Goal: Transaction & Acquisition: Purchase product/service

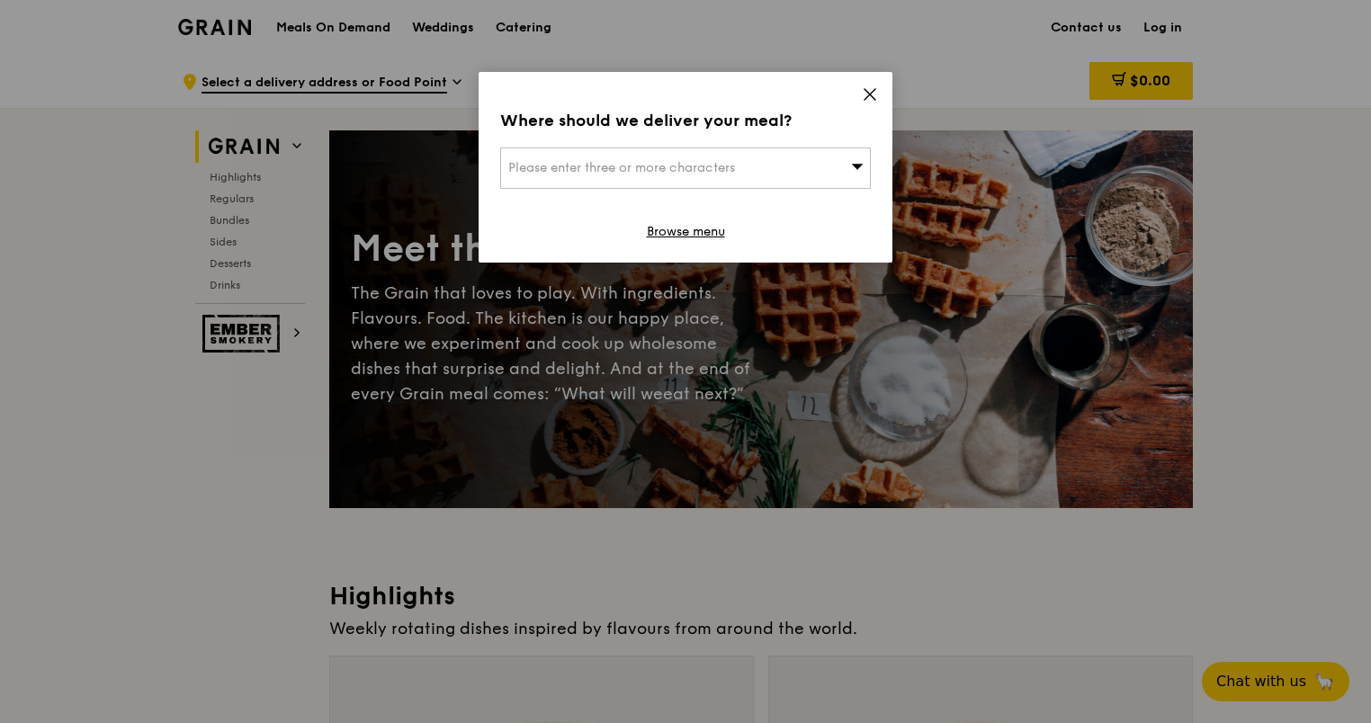
click at [867, 93] on icon at bounding box center [870, 94] width 11 height 11
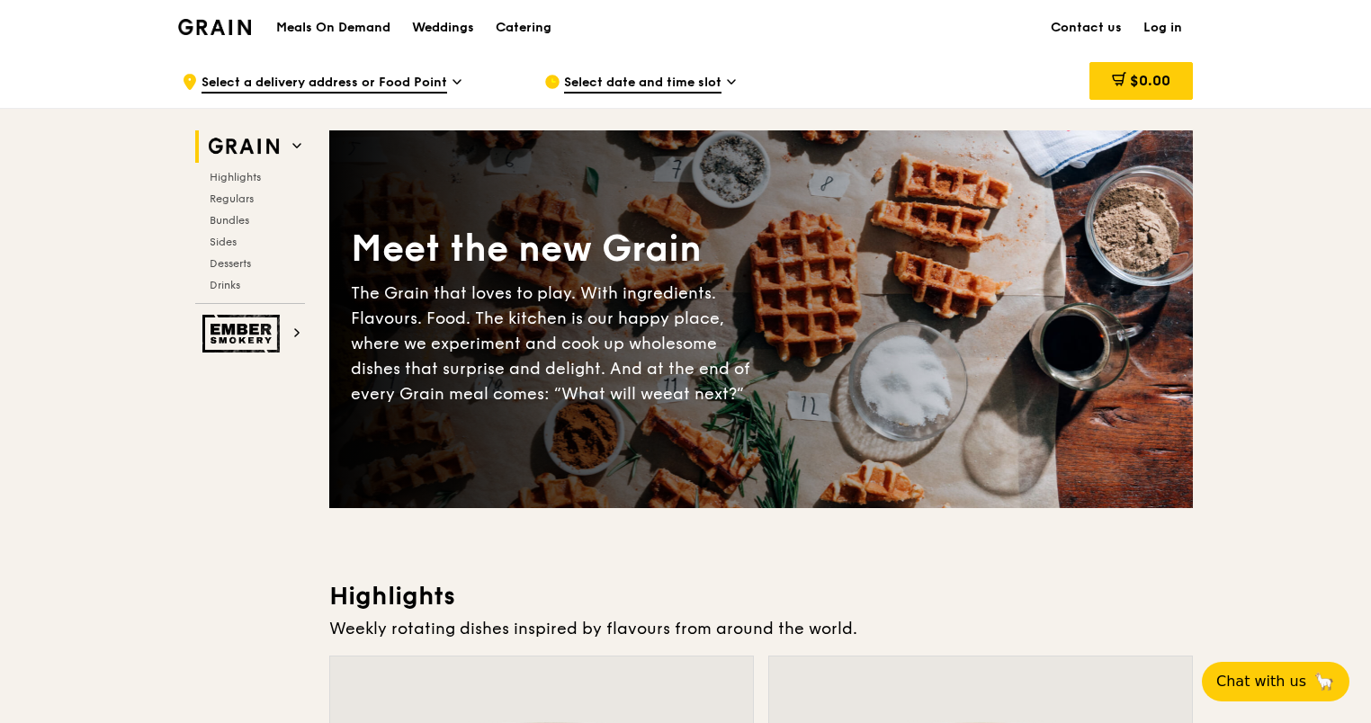
drag, startPoint x: 1368, startPoint y: 51, endPoint x: 1375, endPoint y: 44, distance: 9.6
click at [326, 29] on h1 "Meals On Demand" at bounding box center [333, 28] width 114 height 18
click at [433, 80] on span "Select a delivery address or Food Point" at bounding box center [325, 84] width 246 height 20
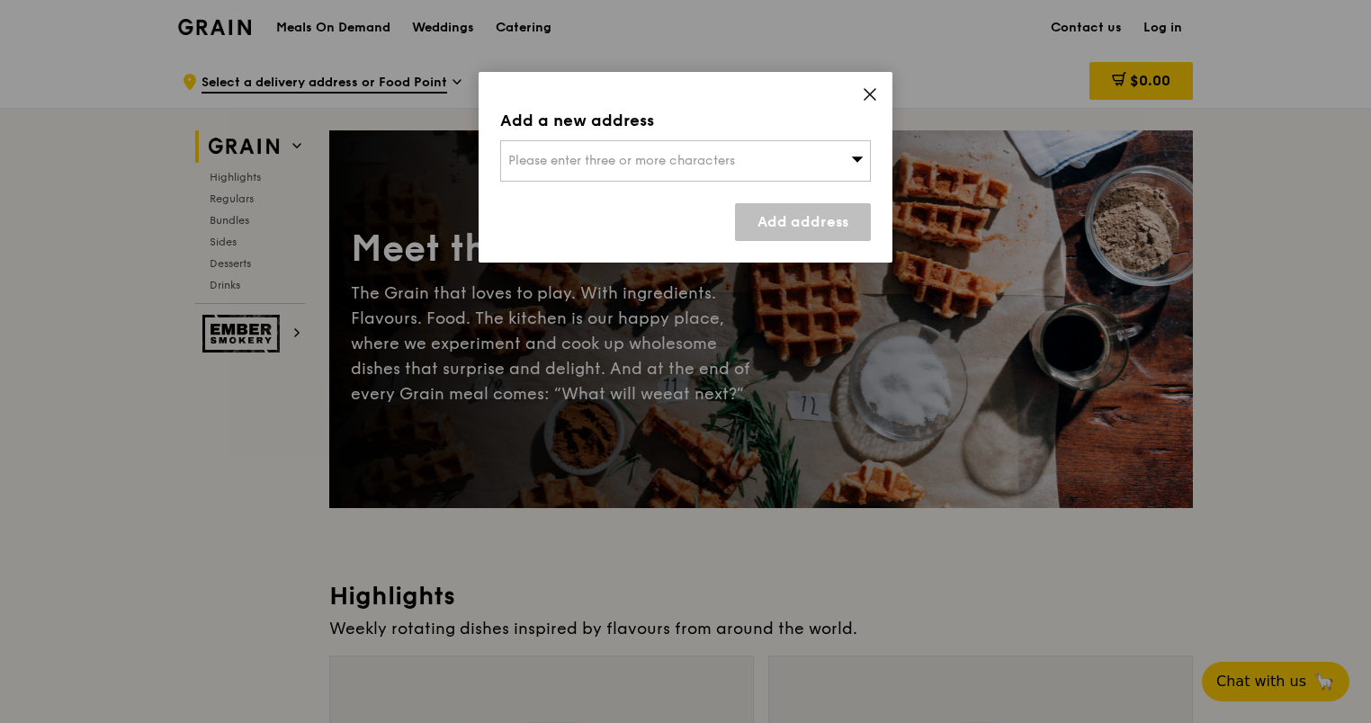
click at [692, 153] on span "Please enter three or more characters" at bounding box center [621, 160] width 227 height 15
click at [873, 98] on icon at bounding box center [870, 94] width 16 height 16
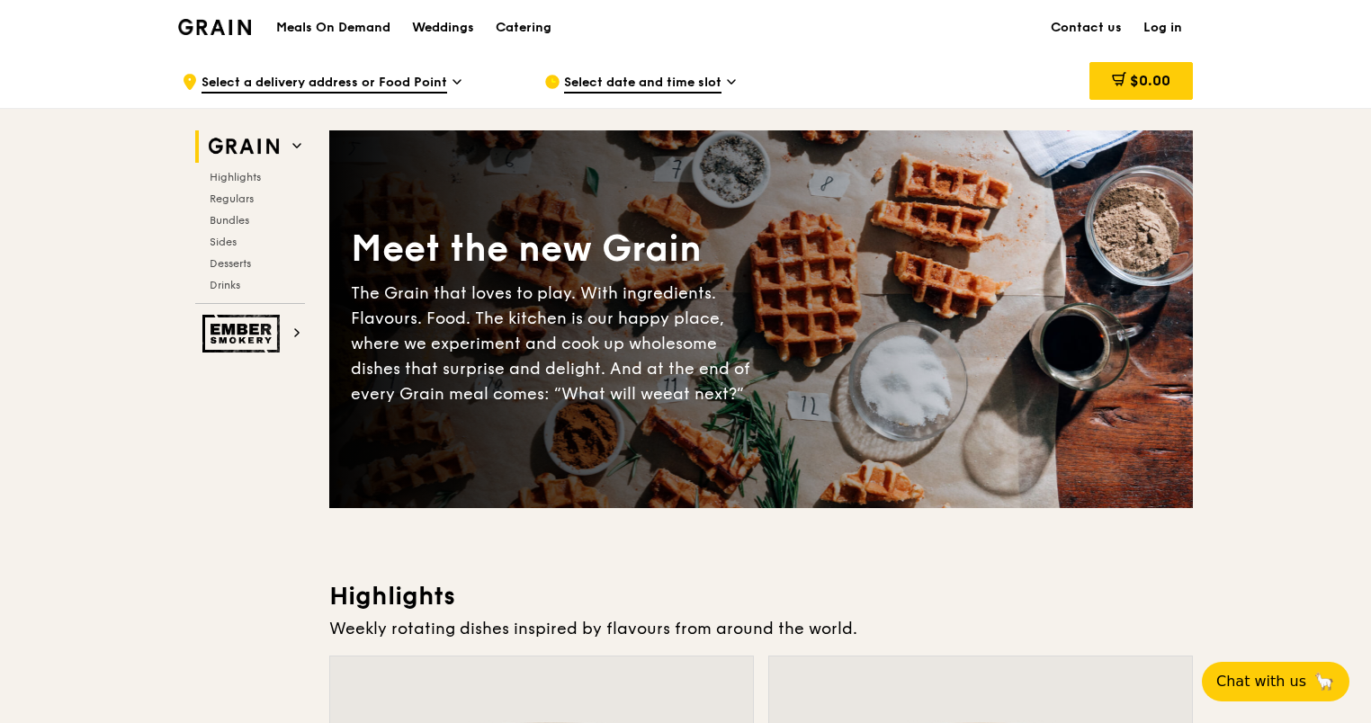
click at [655, 81] on span "Select date and time slot" at bounding box center [642, 84] width 157 height 20
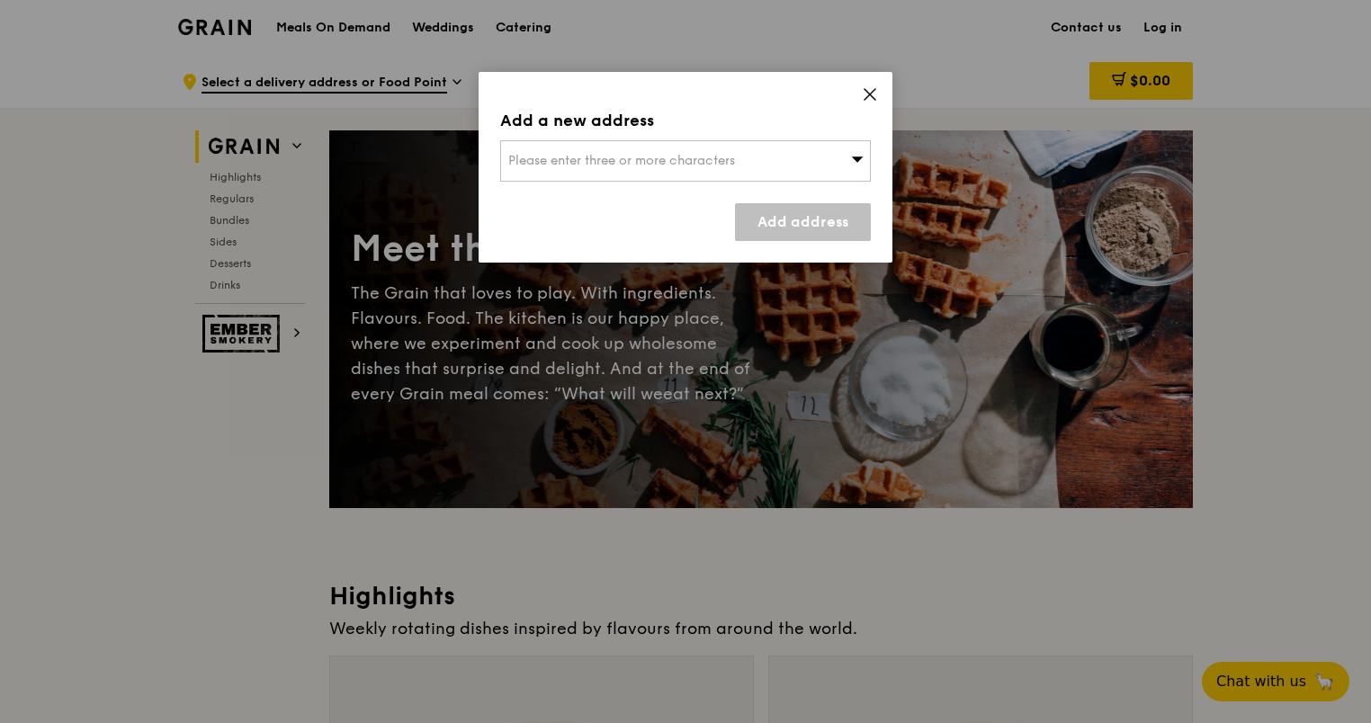
click at [694, 173] on div "Please enter three or more characters" at bounding box center [685, 160] width 371 height 41
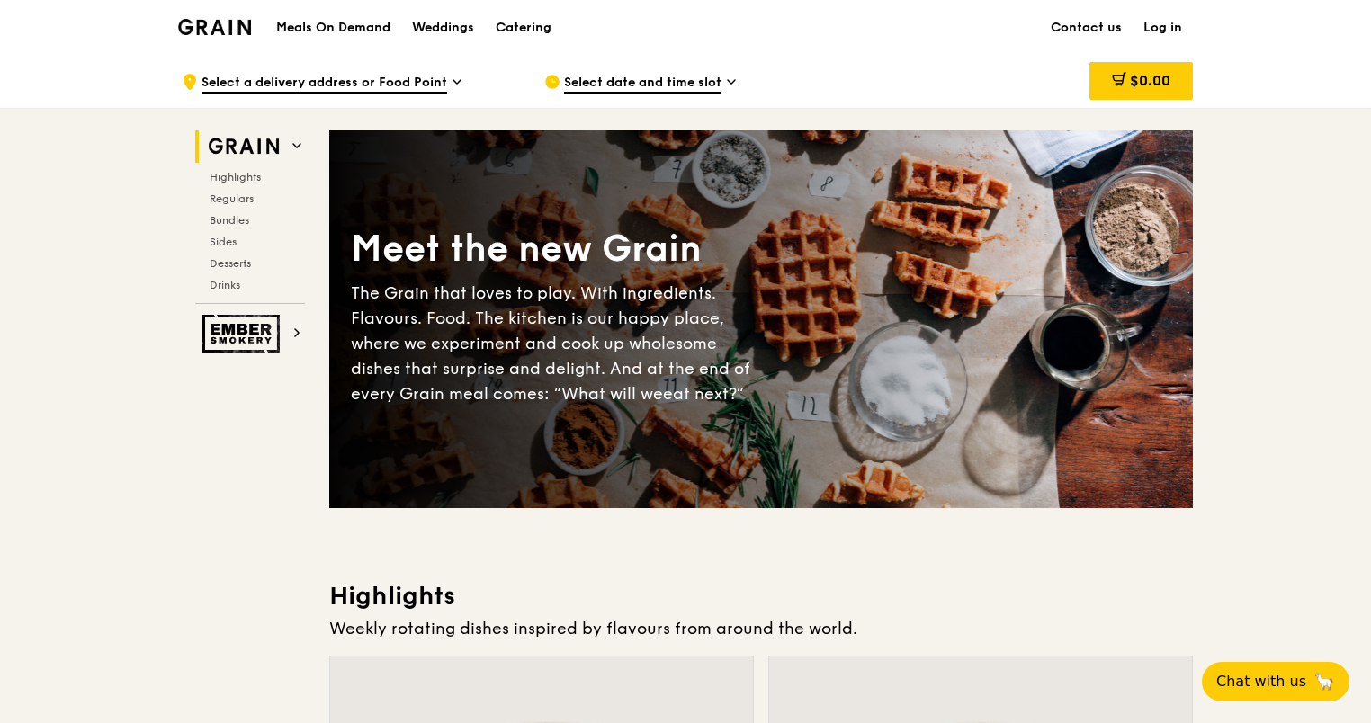
click at [417, 74] on span "Select a delivery address or Food Point" at bounding box center [325, 84] width 246 height 20
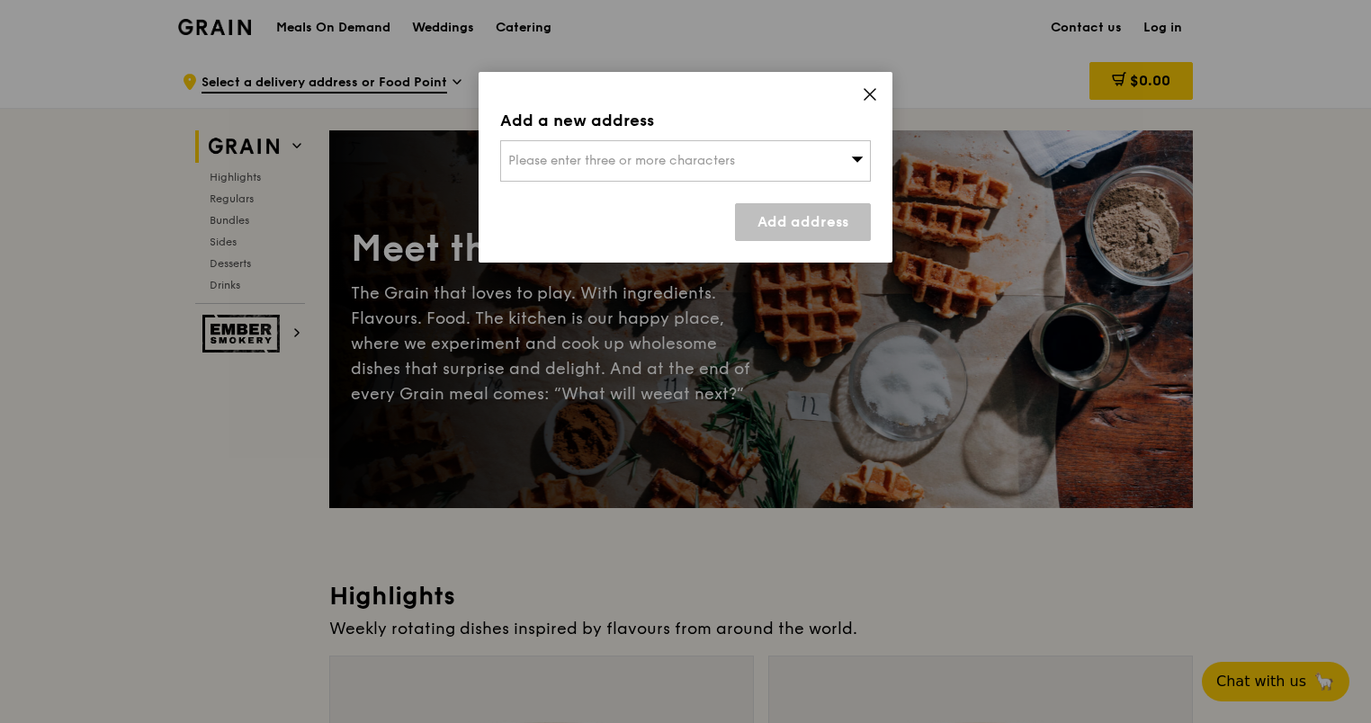
click at [550, 156] on span "Please enter three or more characters" at bounding box center [621, 160] width 227 height 15
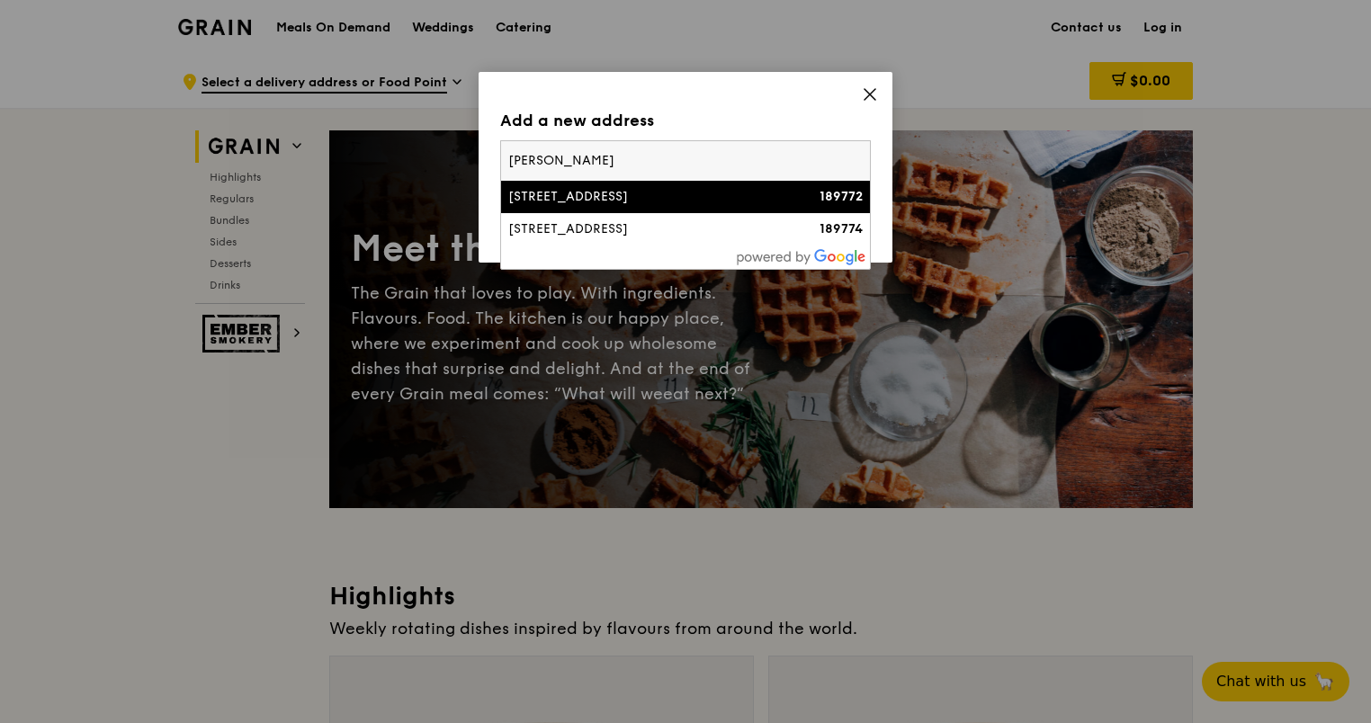
type input "[PERSON_NAME]"
click at [555, 193] on div "[STREET_ADDRESS]" at bounding box center [641, 197] width 266 height 18
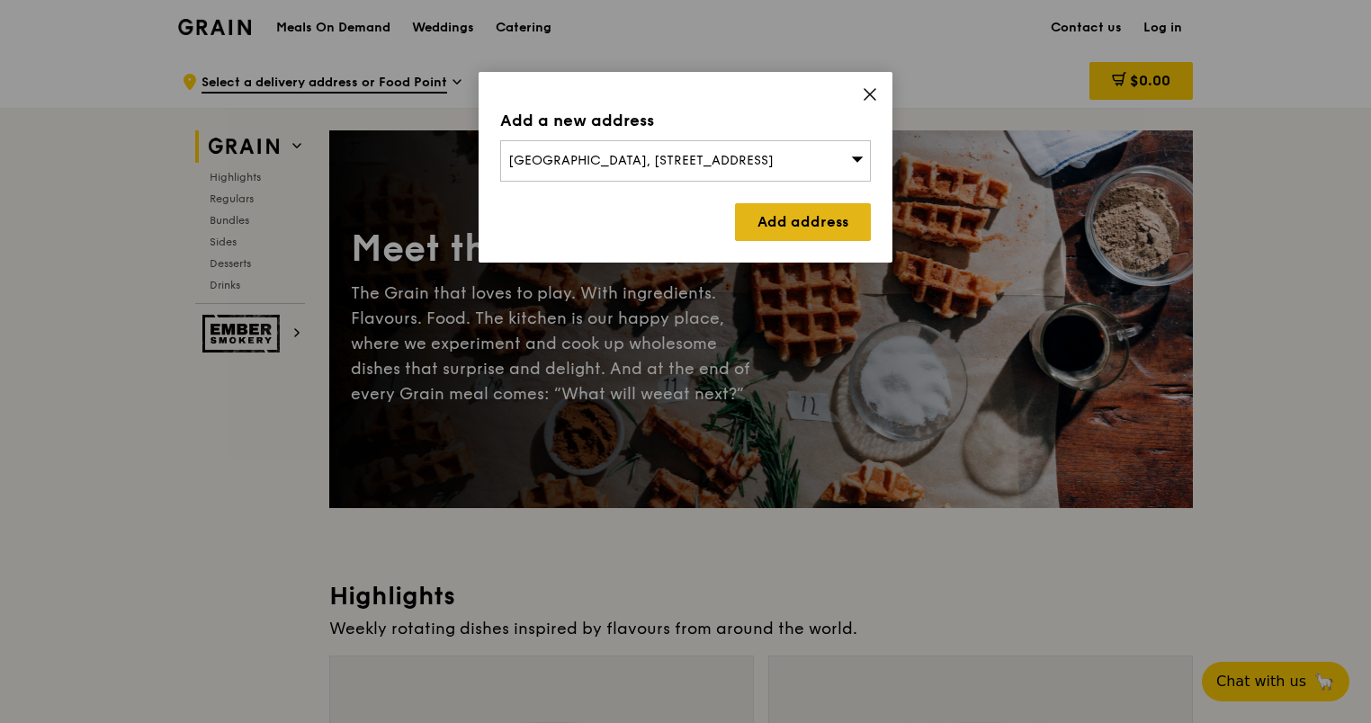
click at [770, 210] on link "Add address" at bounding box center [803, 222] width 136 height 38
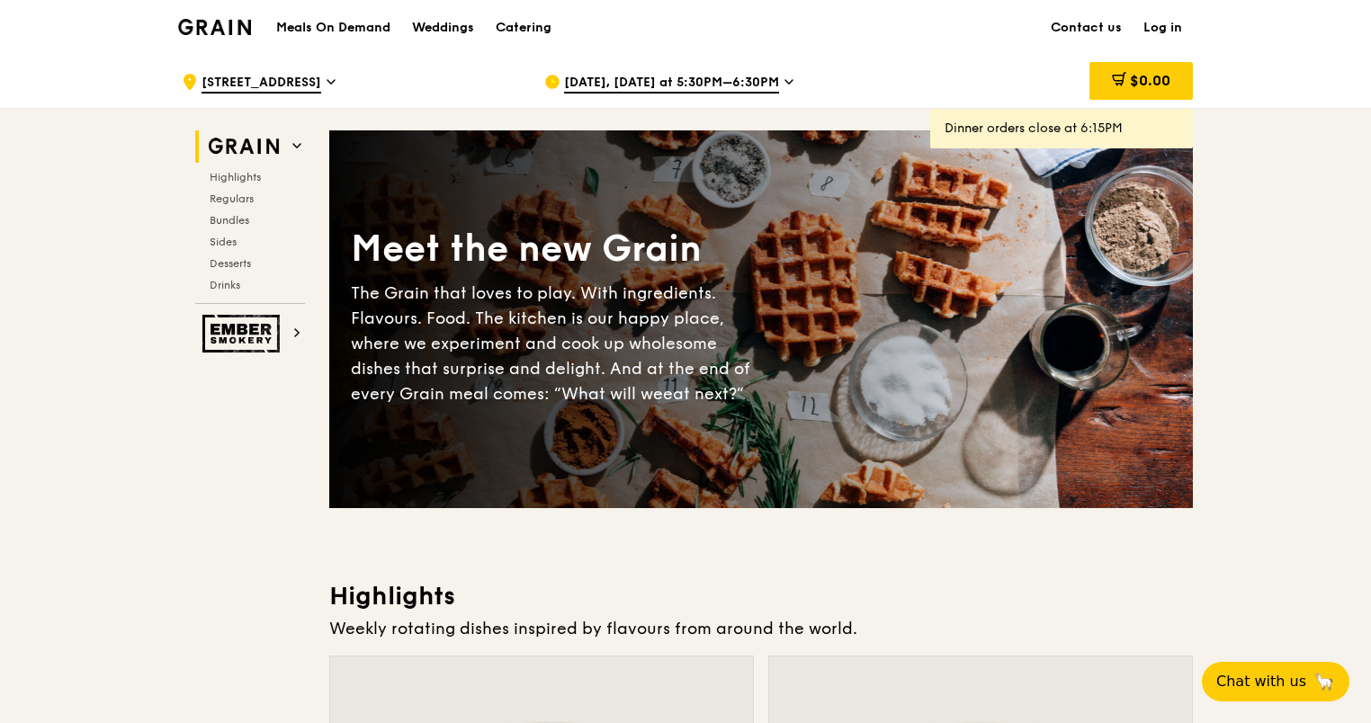
click at [726, 80] on span "[DATE], [DATE] at 5:30PM–6:30PM" at bounding box center [671, 84] width 215 height 20
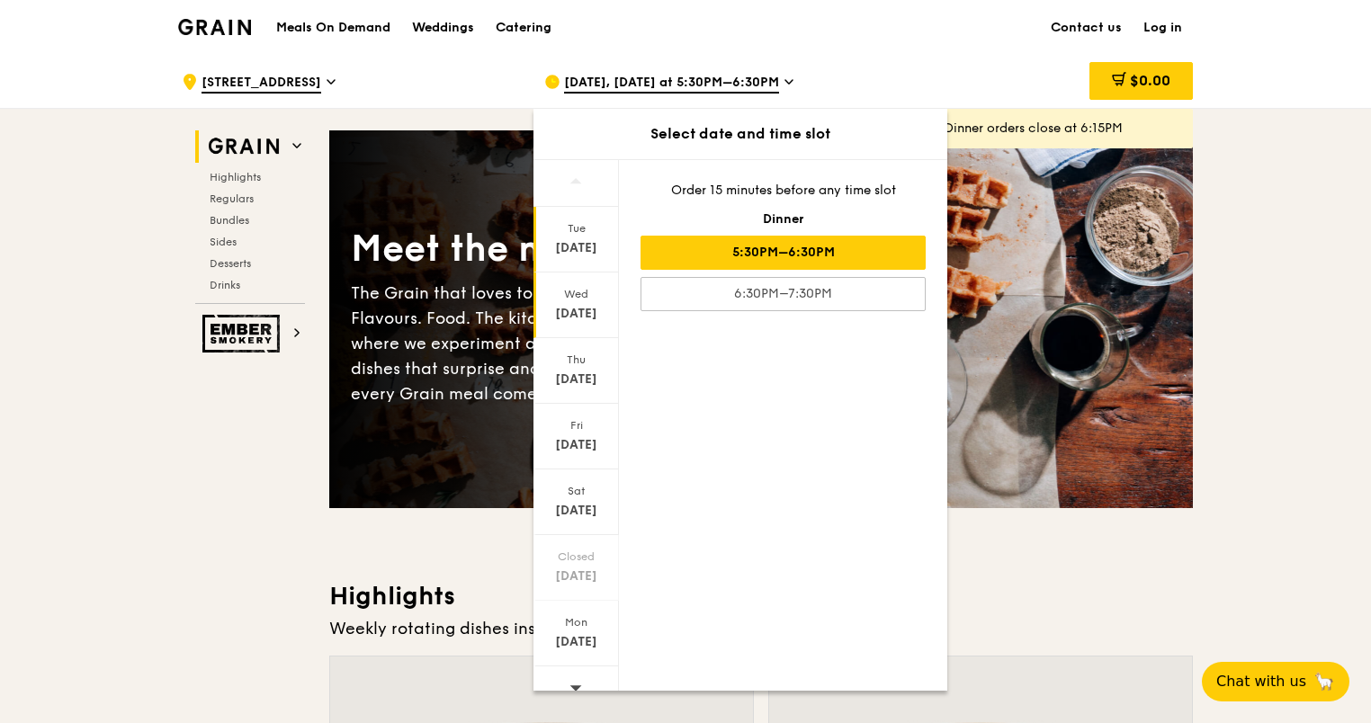
click at [568, 323] on div "[DATE]" at bounding box center [575, 306] width 85 height 66
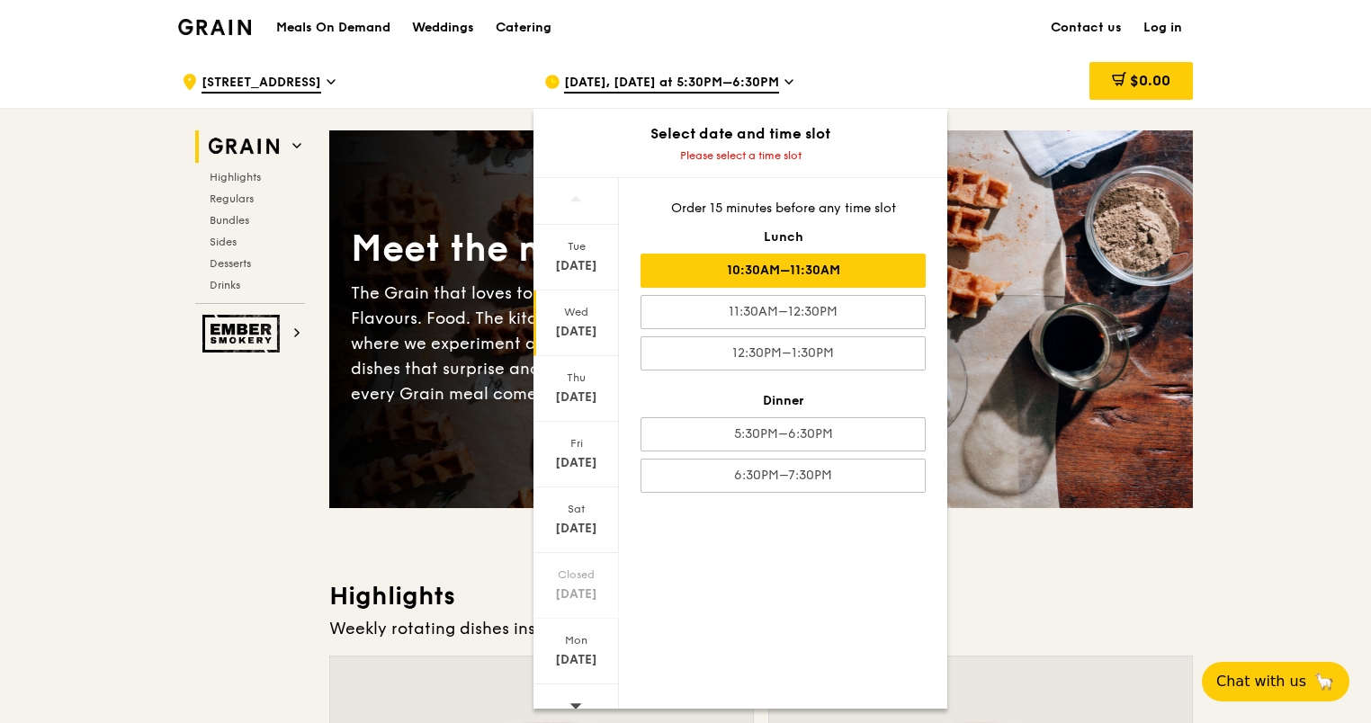
click at [777, 263] on div "10:30AM–11:30AM" at bounding box center [783, 271] width 285 height 34
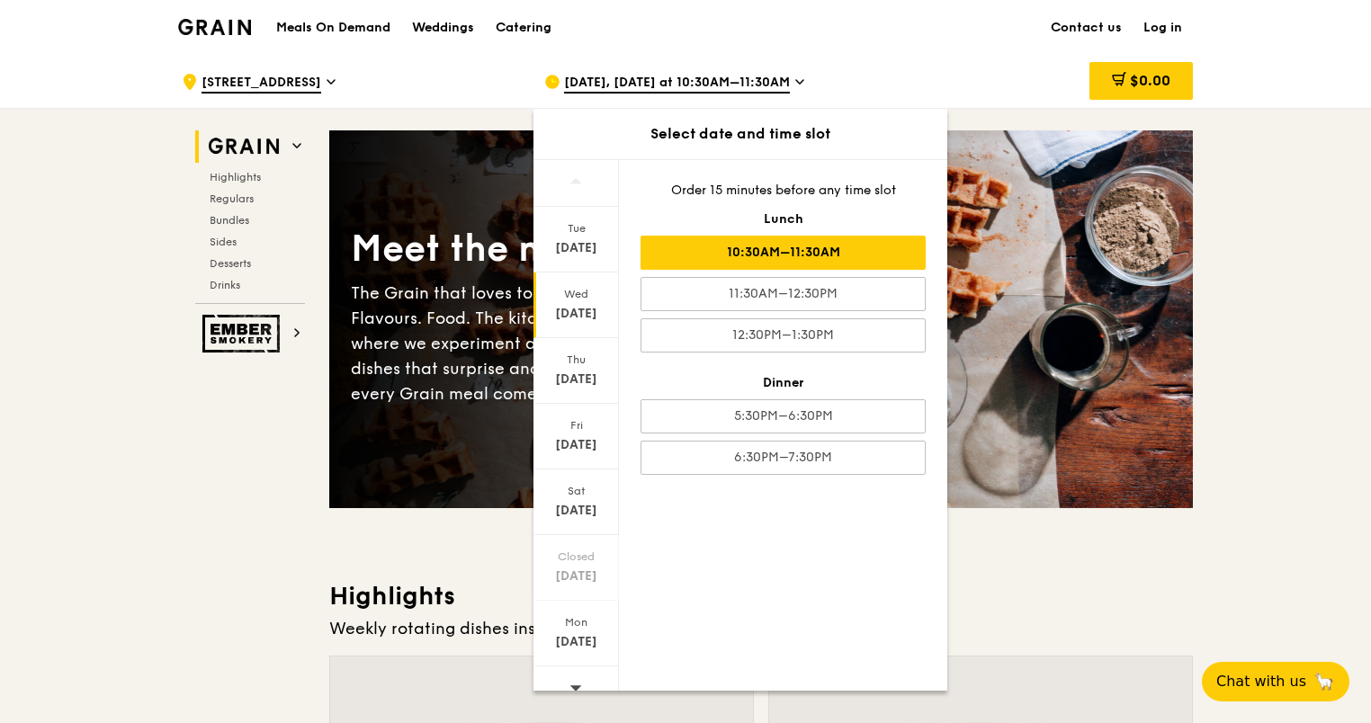
click at [1047, 589] on h3 "Highlights" at bounding box center [761, 596] width 864 height 32
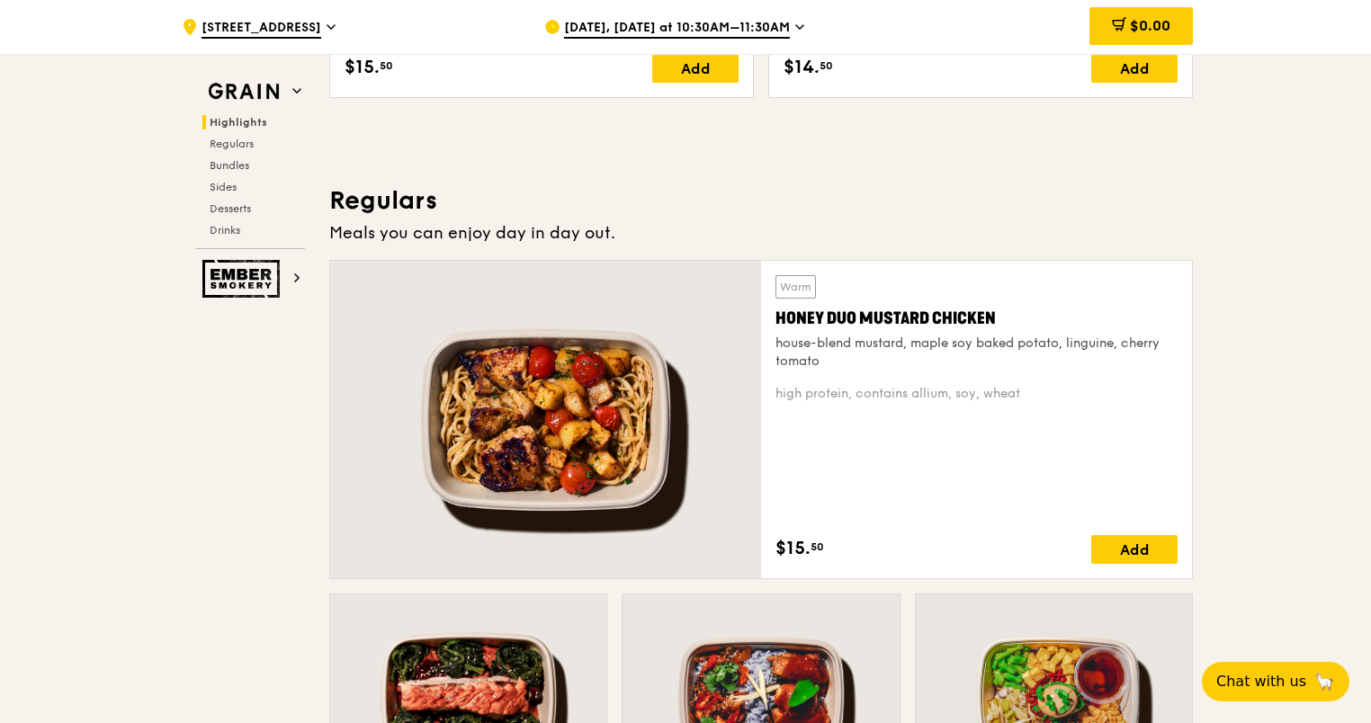
scroll to position [1079, 0]
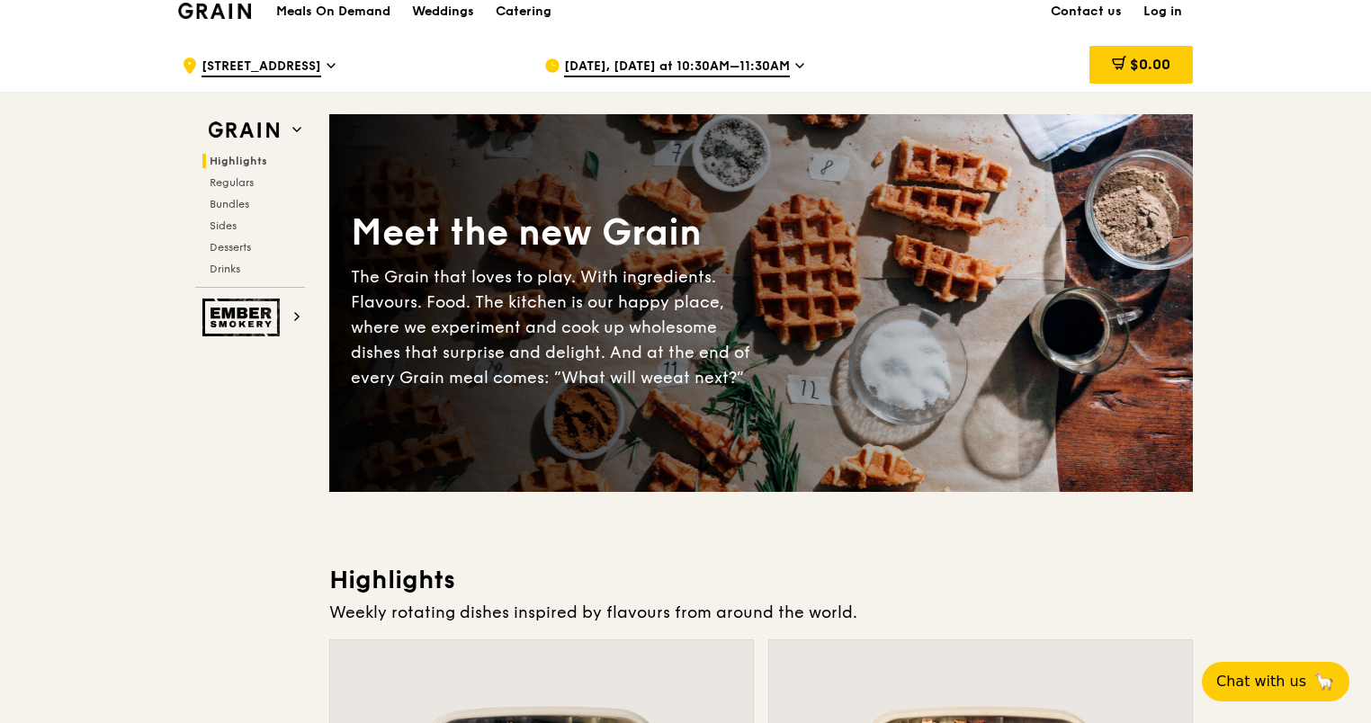
scroll to position [0, 0]
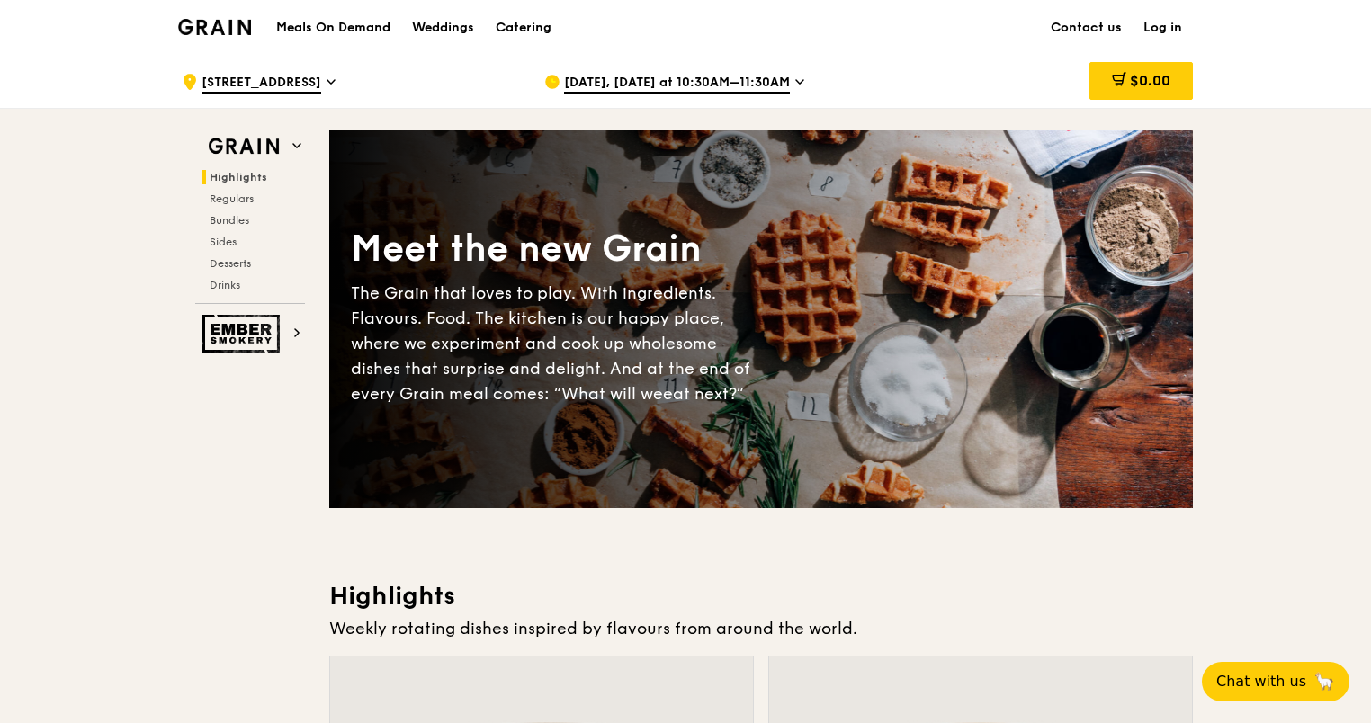
click at [1156, 27] on link "Log in" at bounding box center [1163, 28] width 60 height 54
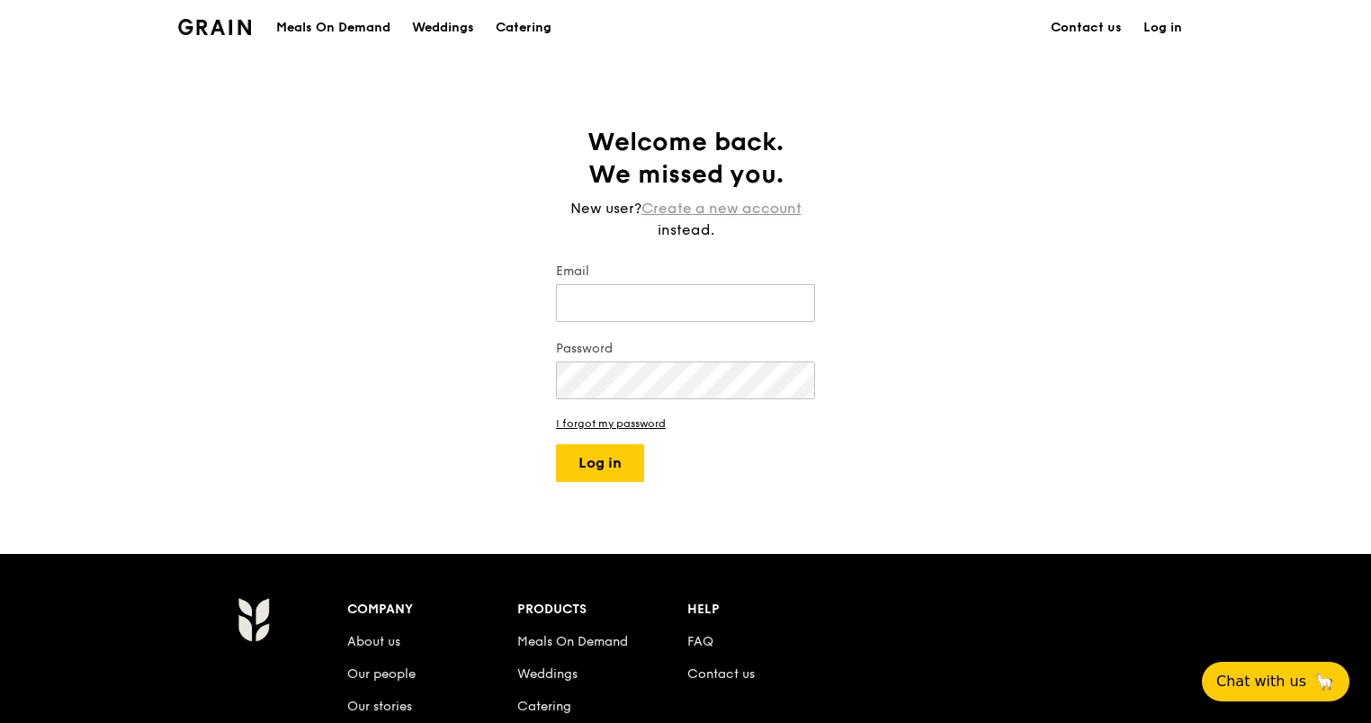
click at [731, 209] on link "Create a new account" at bounding box center [721, 209] width 160 height 22
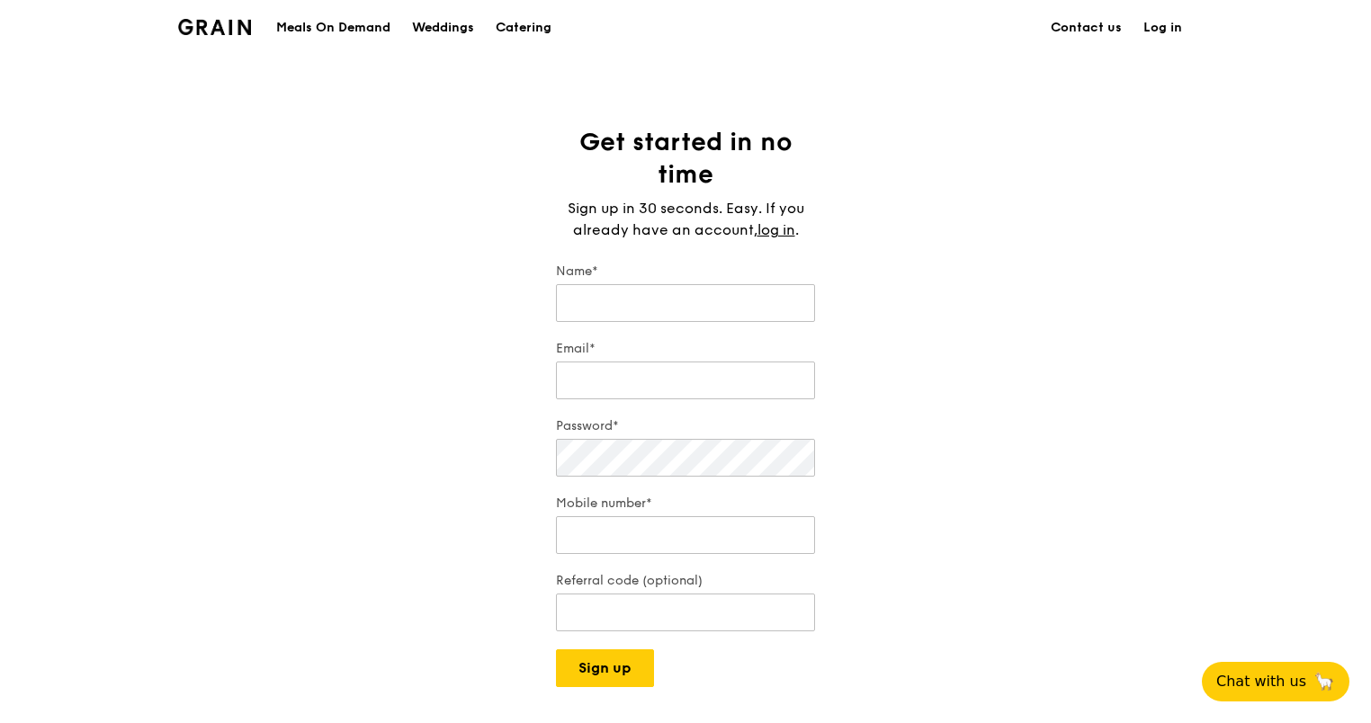
click at [1152, 32] on link "Log in" at bounding box center [1163, 28] width 60 height 54
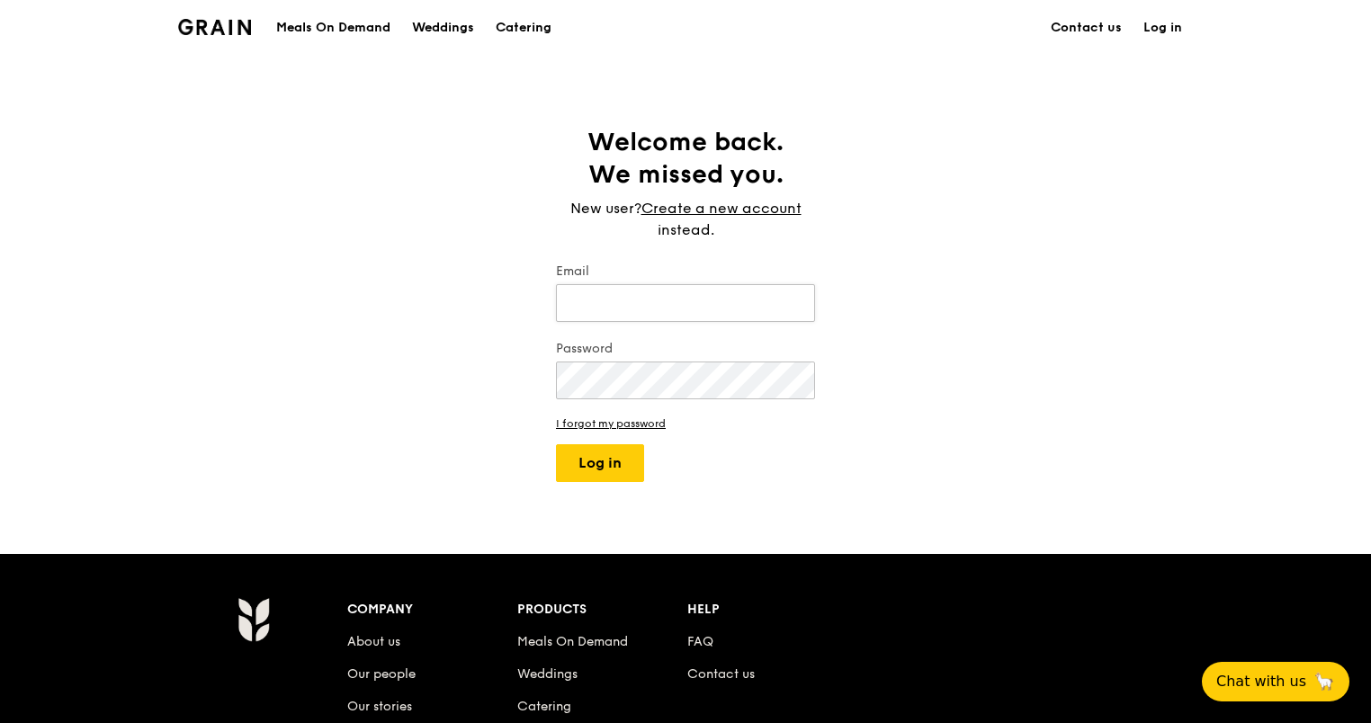
click at [709, 291] on input "Email" at bounding box center [685, 303] width 259 height 38
type input "[PERSON_NAME][EMAIL_ADDRESS][DOMAIN_NAME]"
click at [620, 453] on button "Log in" at bounding box center [600, 463] width 88 height 38
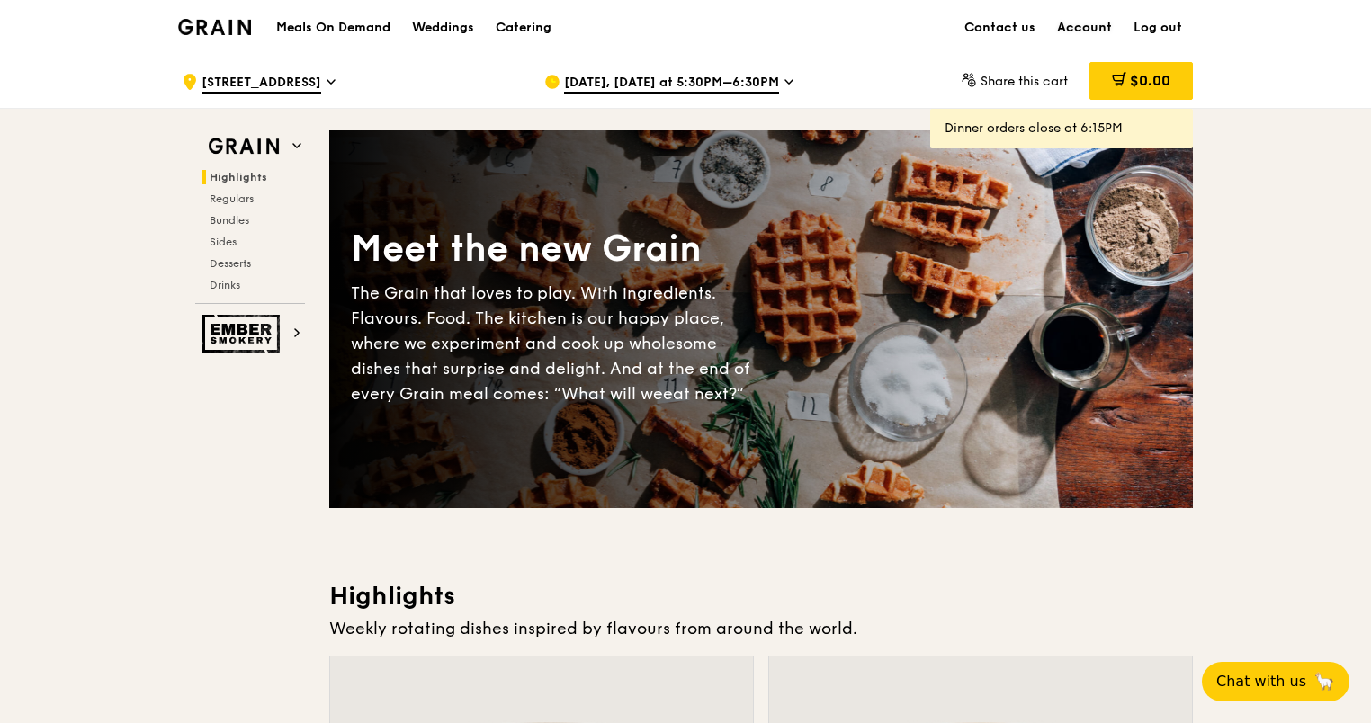
click at [1077, 31] on link "Account" at bounding box center [1084, 28] width 76 height 54
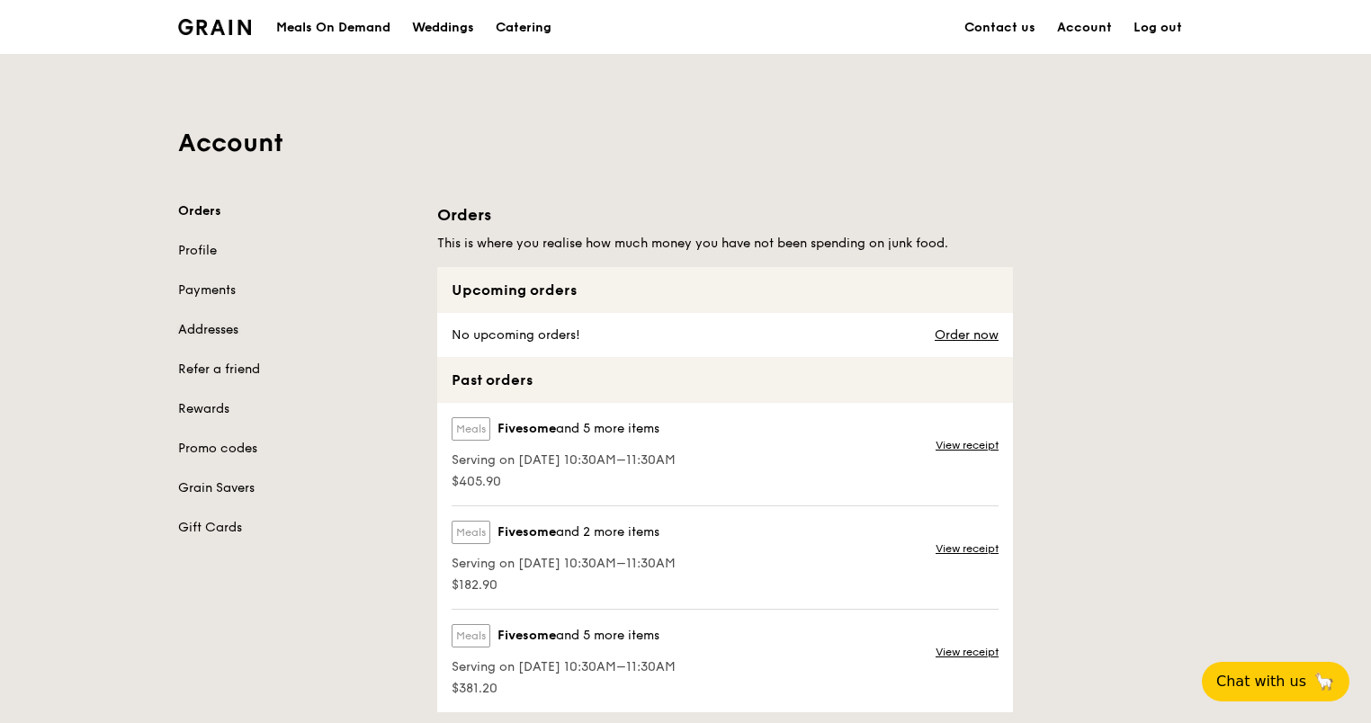
click at [202, 324] on link "Addresses" at bounding box center [297, 330] width 238 height 18
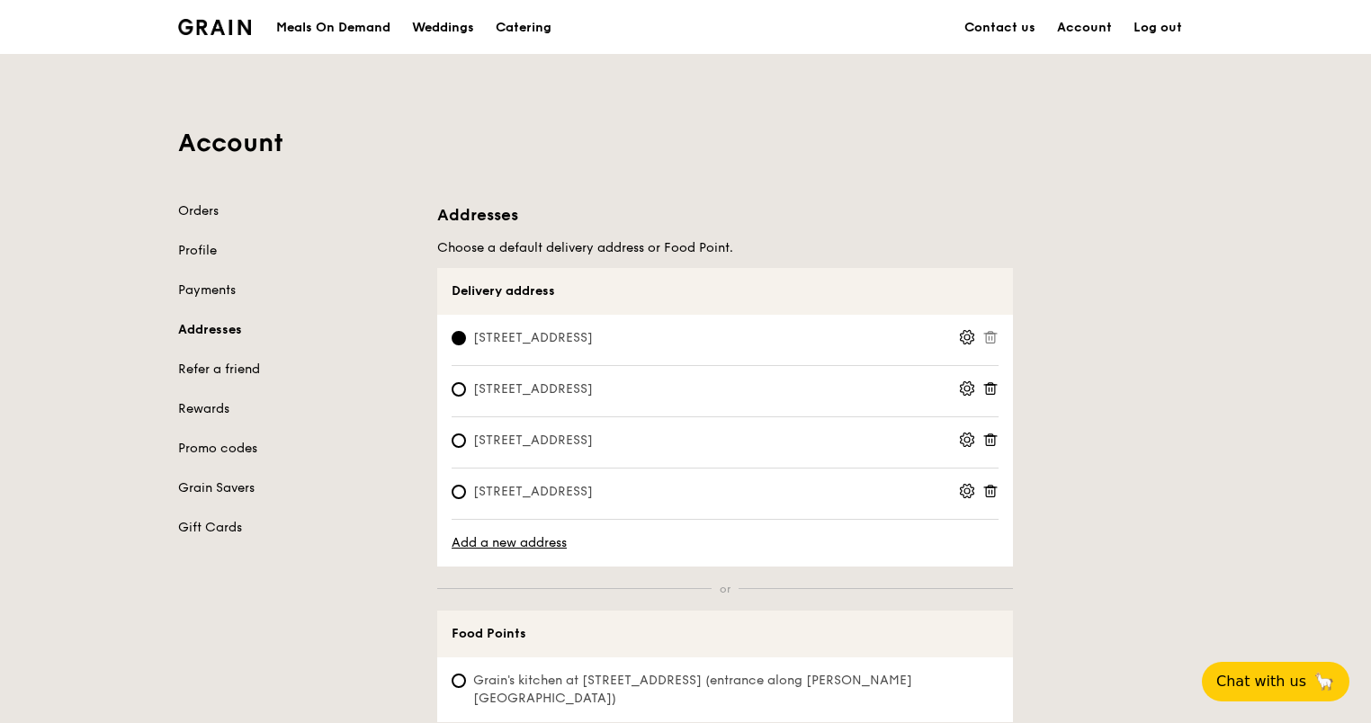
click at [542, 498] on label "[STREET_ADDRESS]" at bounding box center [705, 494] width 507 height 22
click at [466, 498] on input "[STREET_ADDRESS]" at bounding box center [459, 492] width 14 height 14
radio input "true"
click at [337, 25] on div "Meals On Demand" at bounding box center [333, 28] width 114 height 54
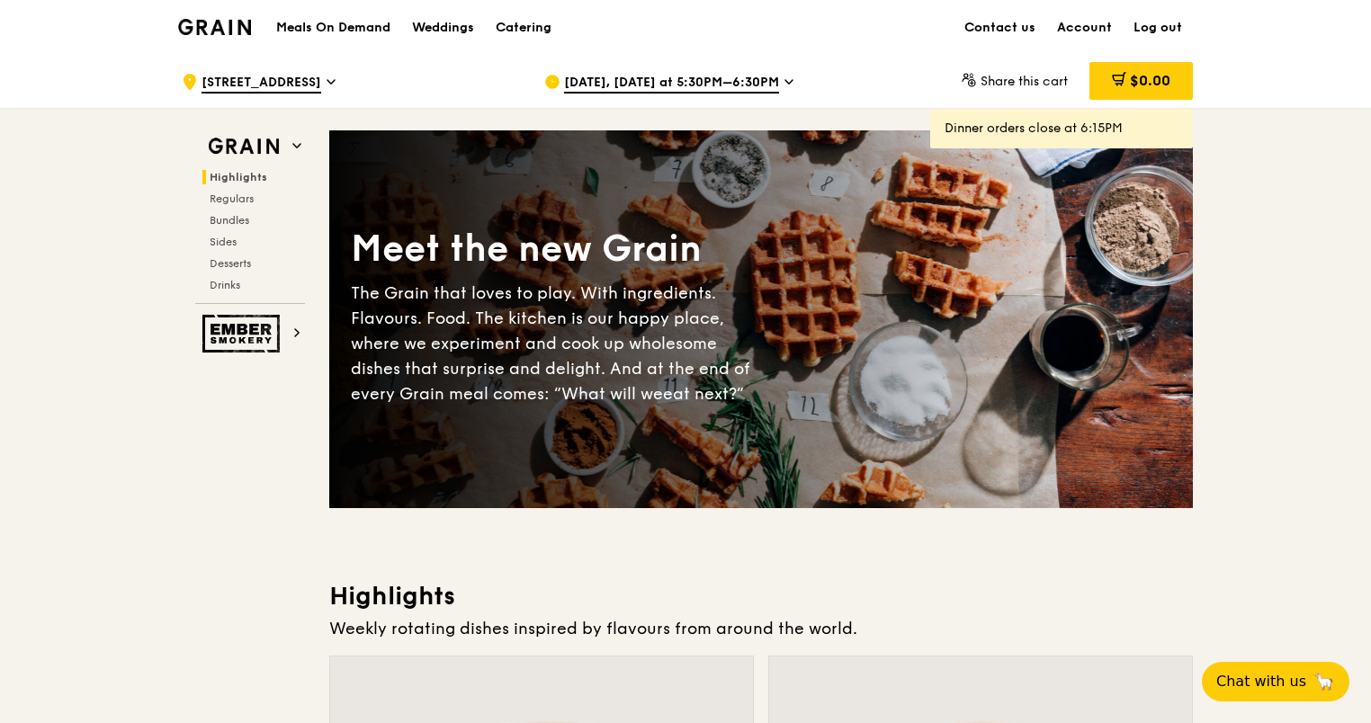
click at [623, 79] on span "[DATE], [DATE] at 5:30PM–6:30PM" at bounding box center [671, 84] width 215 height 20
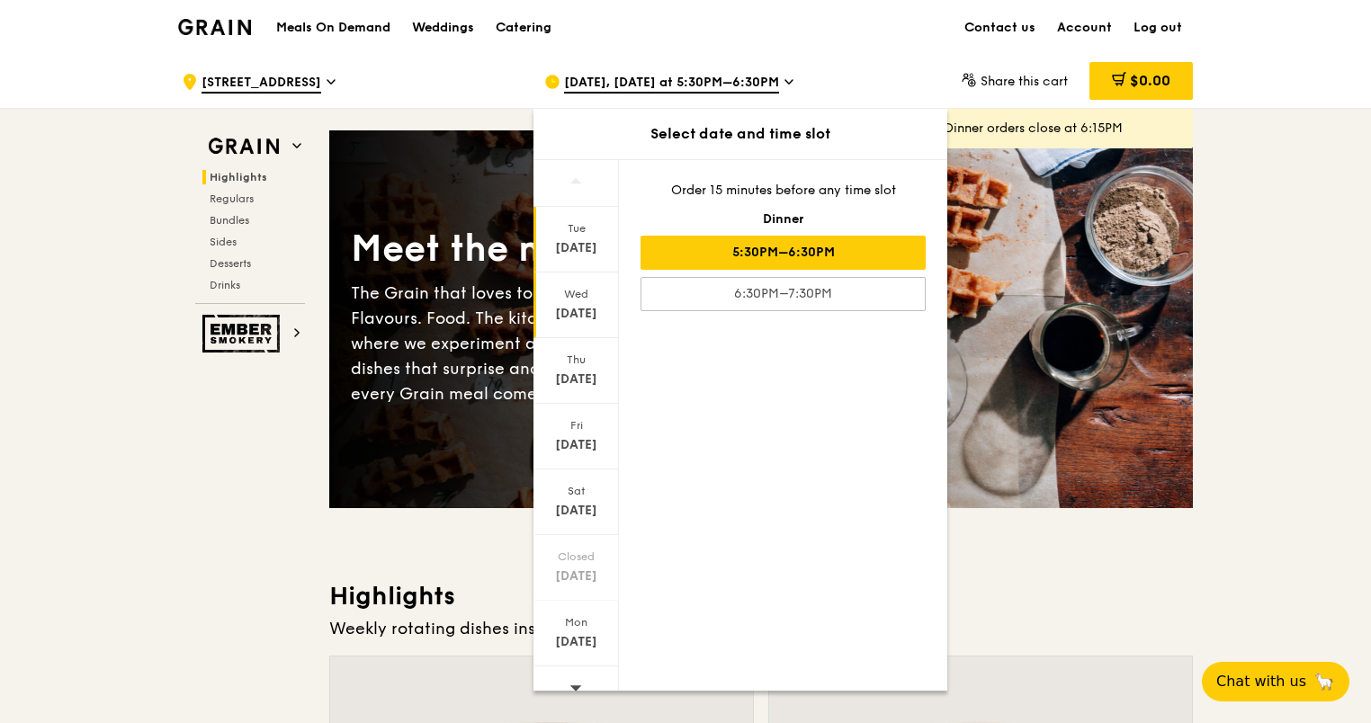
click at [581, 291] on div "Wed" at bounding box center [576, 294] width 80 height 14
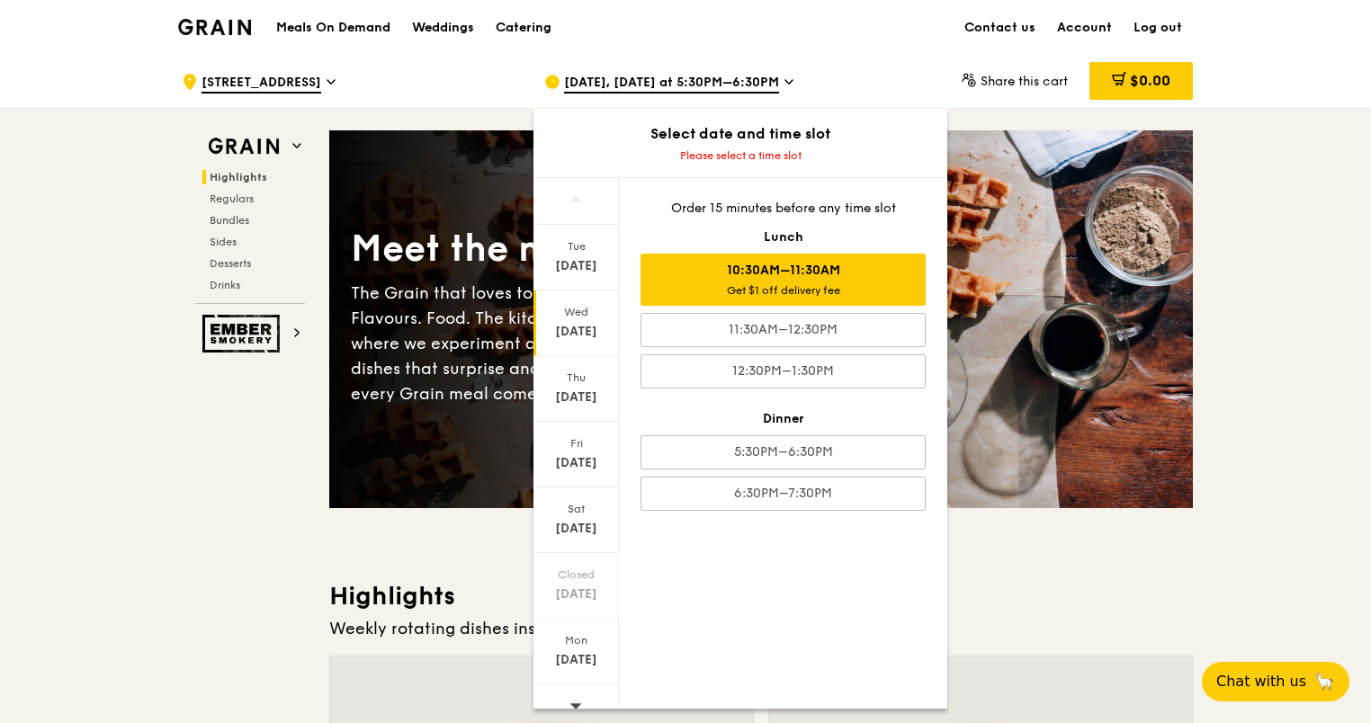
click at [697, 288] on div "Get $1 off delivery fee" at bounding box center [783, 290] width 269 height 14
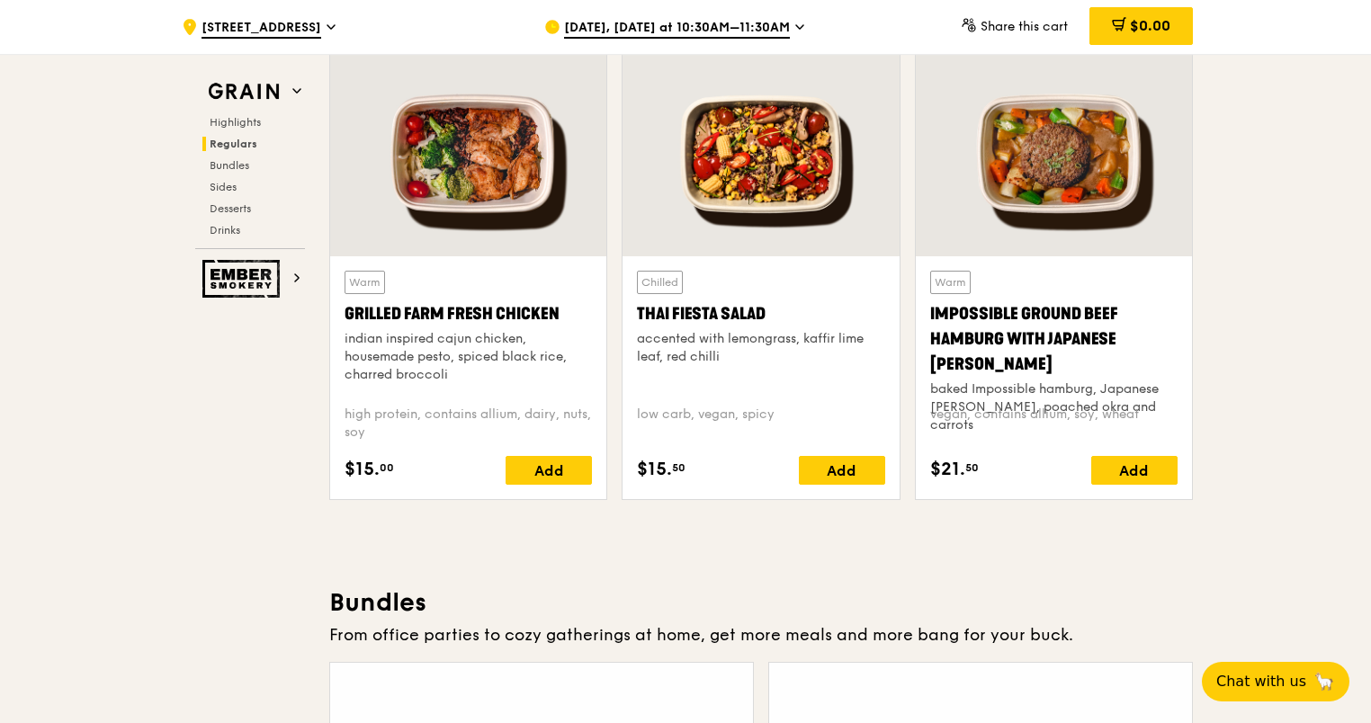
scroll to position [2199, 0]
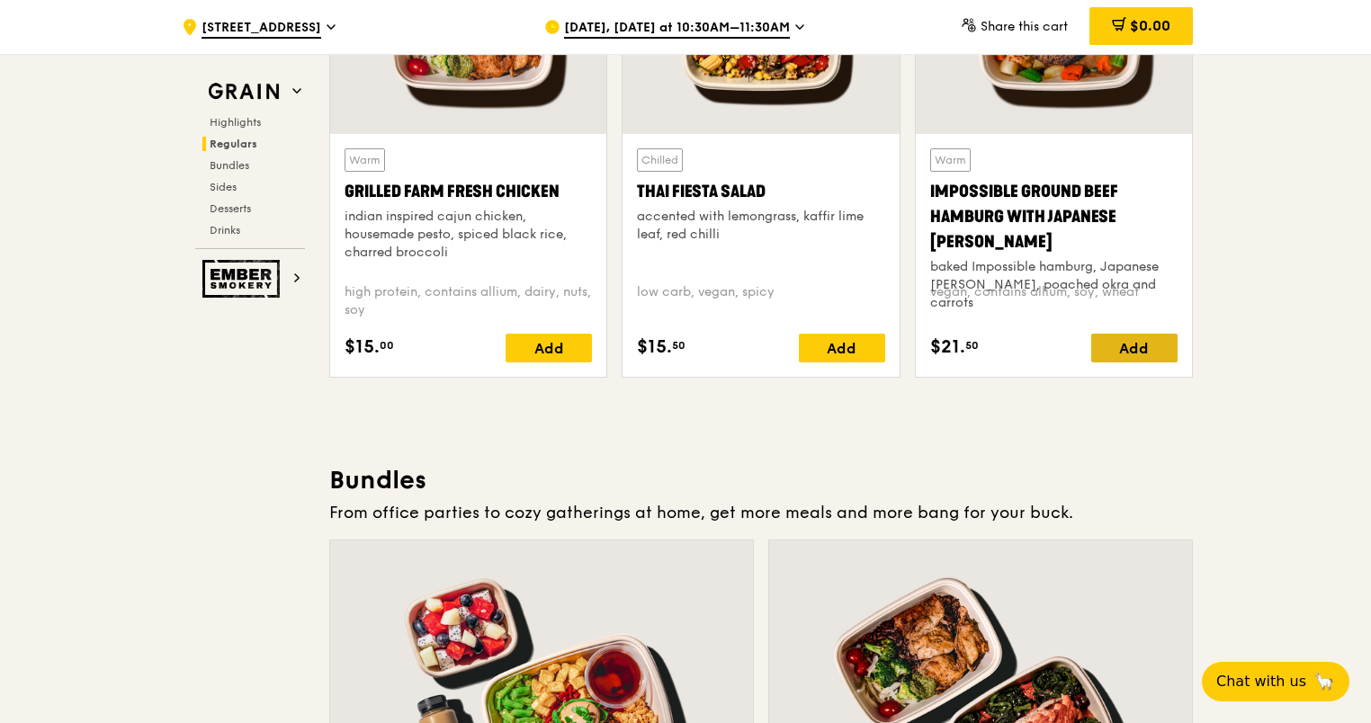
click at [1152, 347] on div "Add" at bounding box center [1134, 348] width 86 height 29
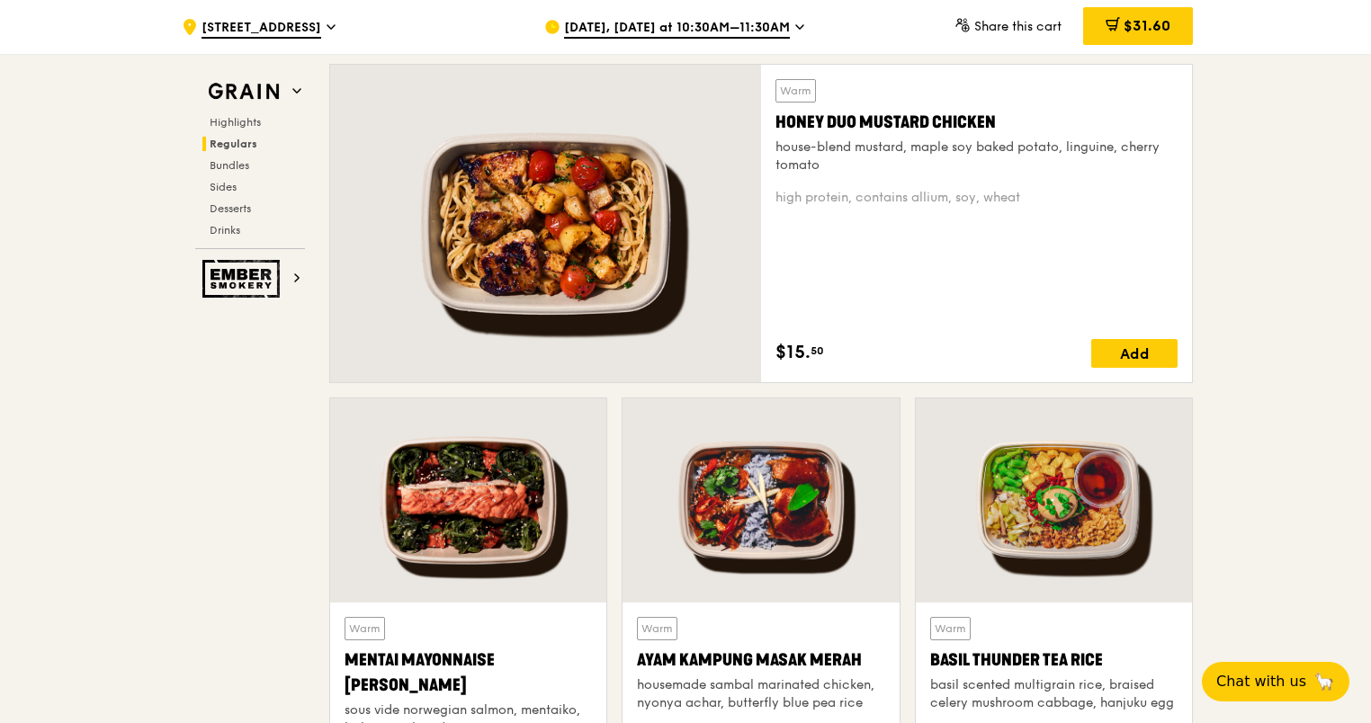
scroll to position [1275, 0]
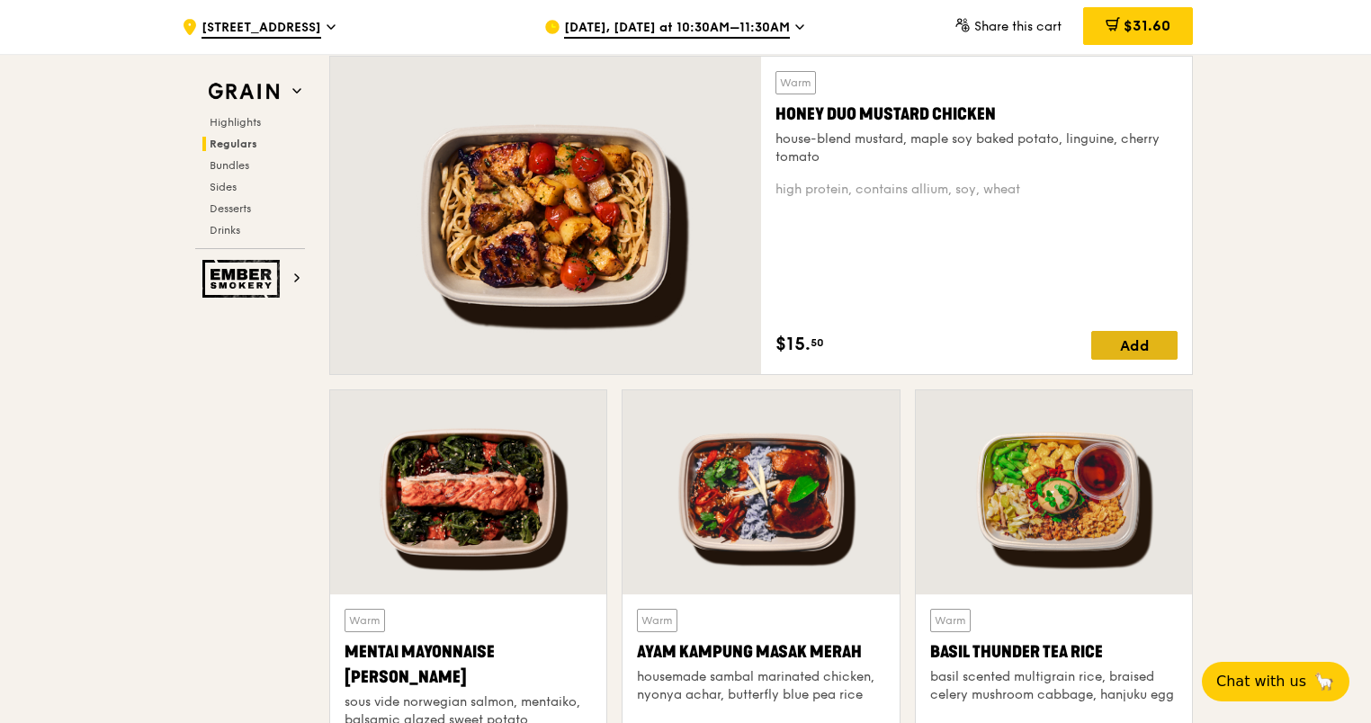
click at [1134, 339] on div "Add" at bounding box center [1134, 345] width 86 height 29
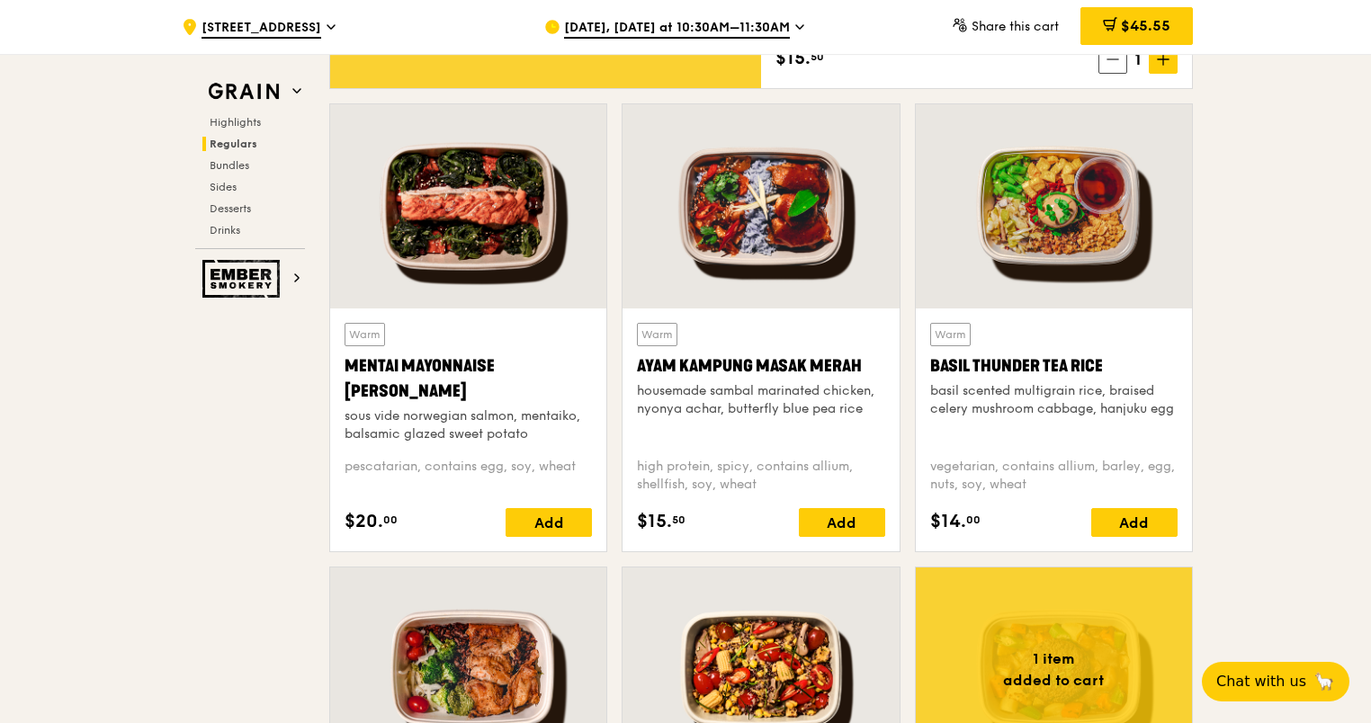
scroll to position [1577, 0]
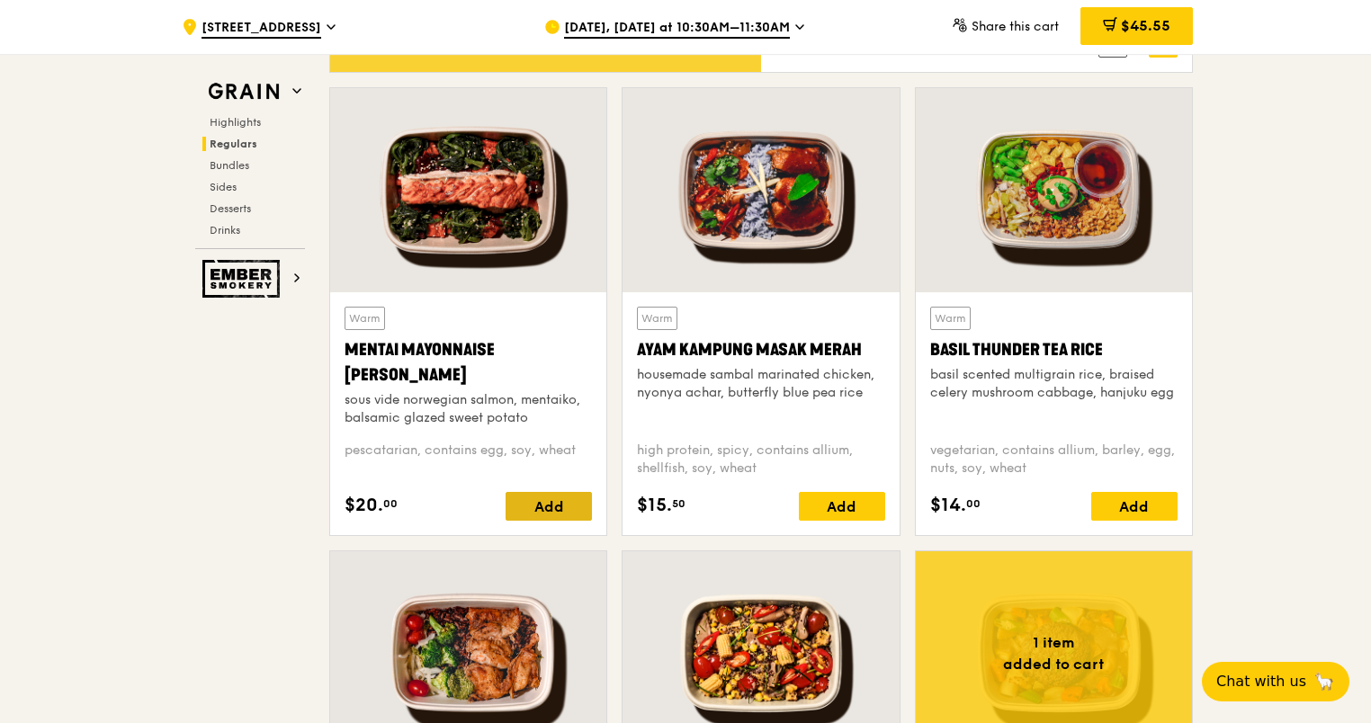
click at [556, 504] on div "Add" at bounding box center [549, 506] width 86 height 29
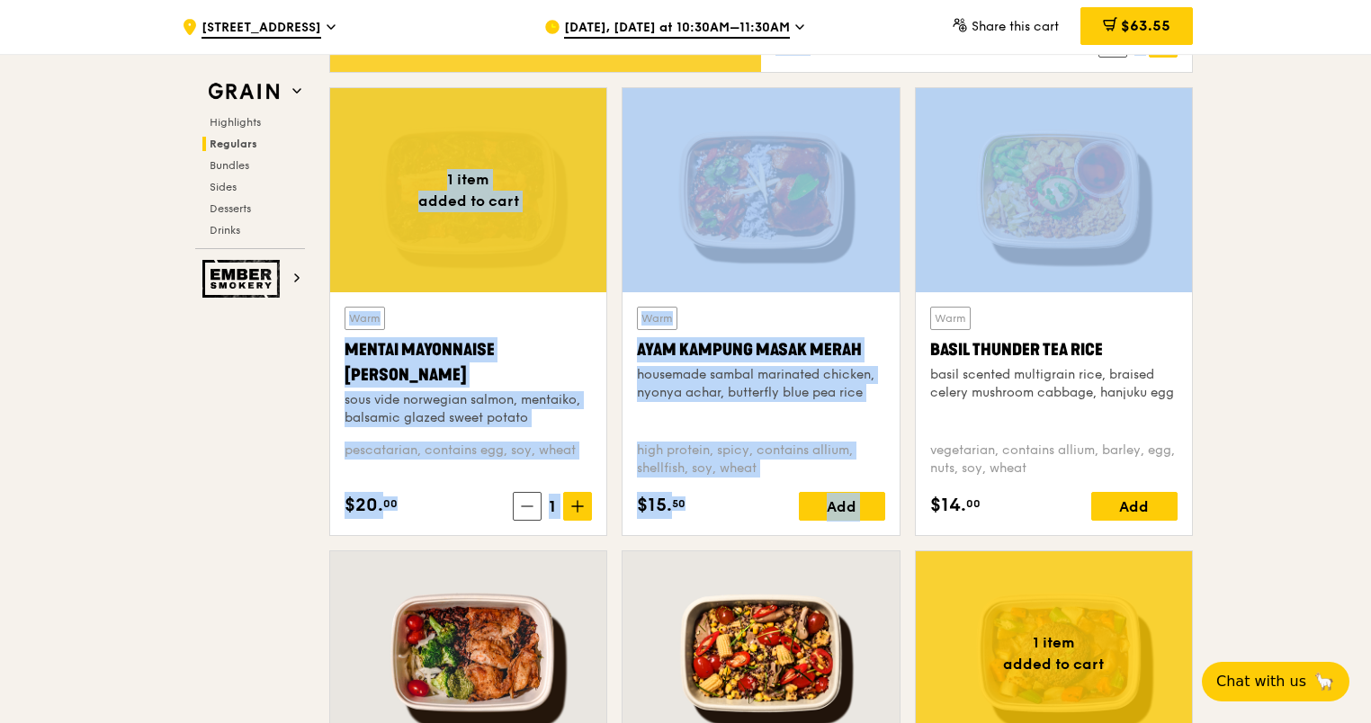
drag, startPoint x: 1374, startPoint y: 163, endPoint x: 1371, endPoint y: 85, distance: 78.3
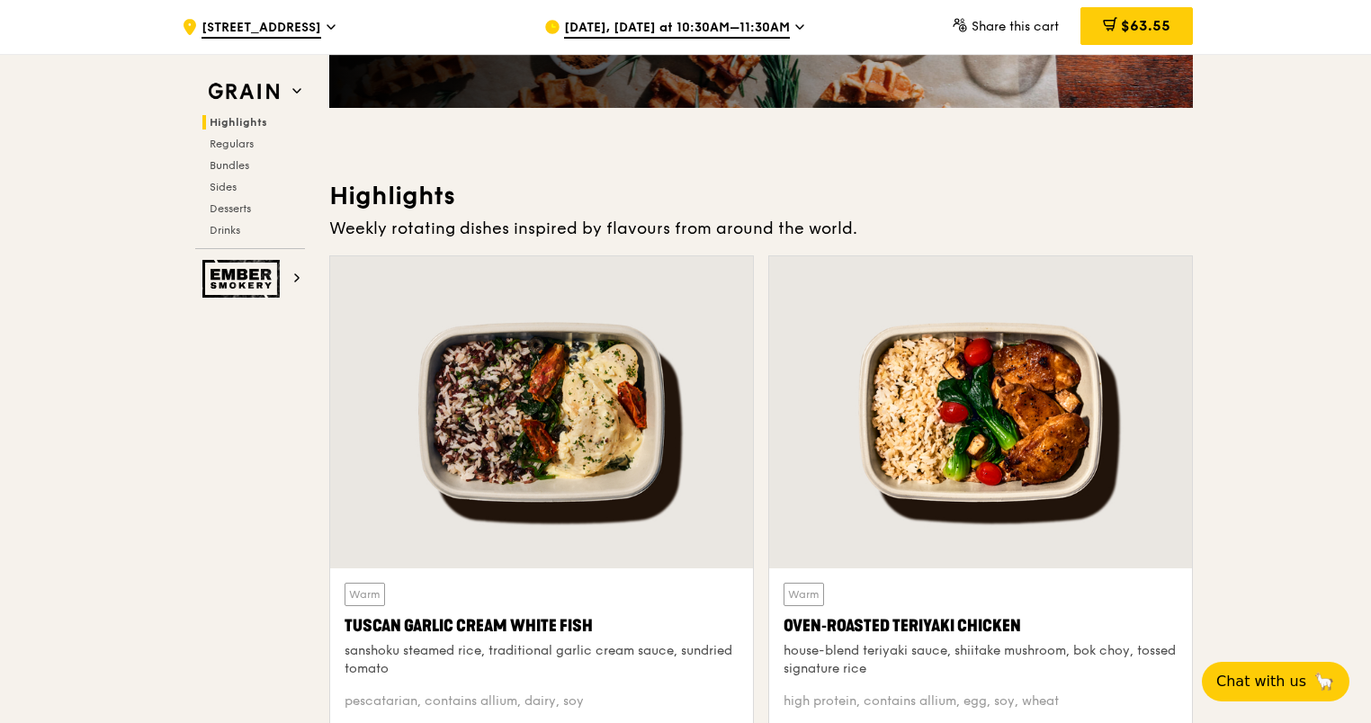
scroll to position [0, 0]
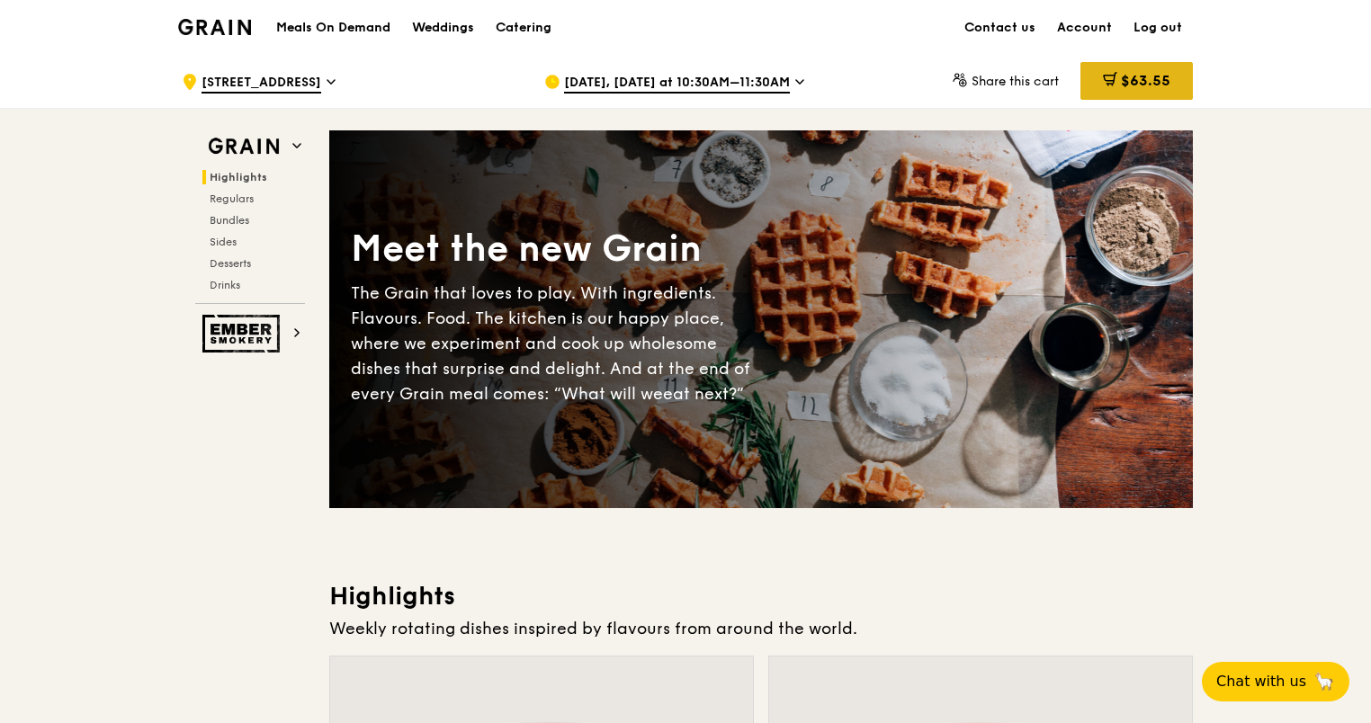
click at [1163, 85] on span "$63.55" at bounding box center [1145, 80] width 49 height 17
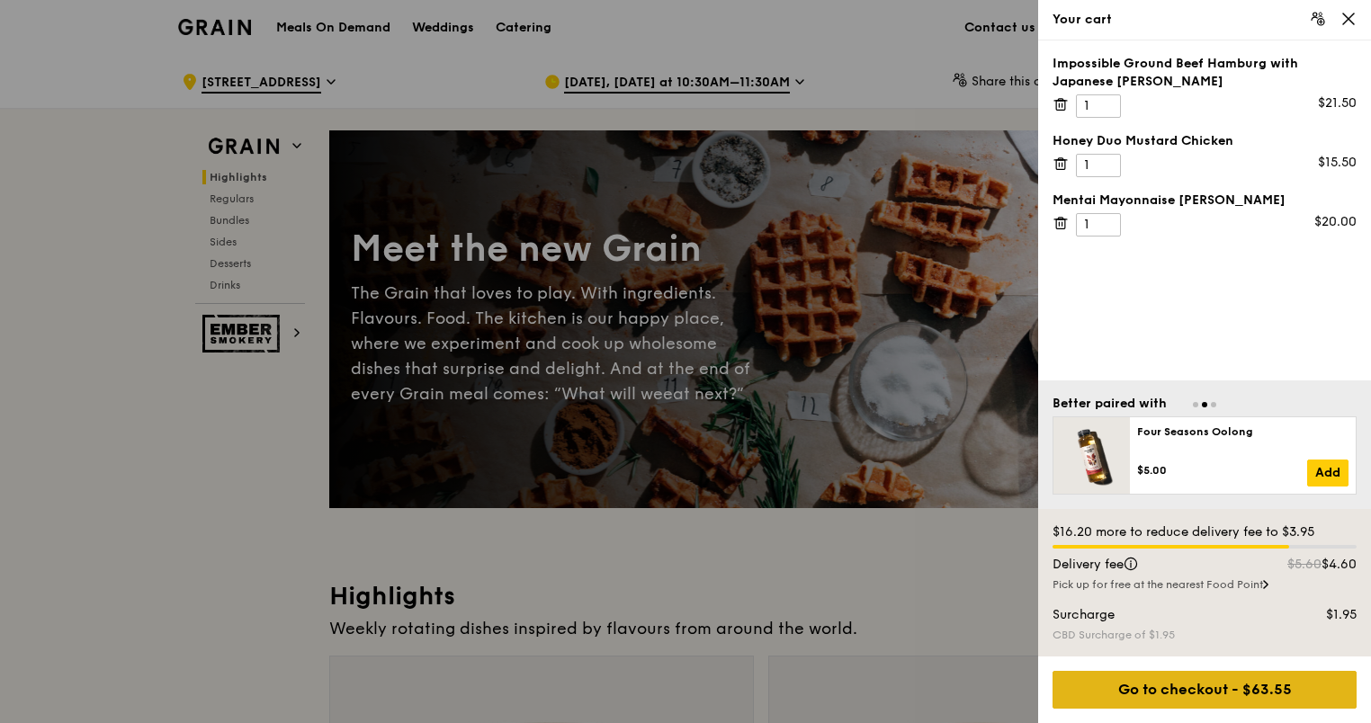
click at [1162, 691] on div "Go to checkout - $63.55" at bounding box center [1205, 690] width 304 height 38
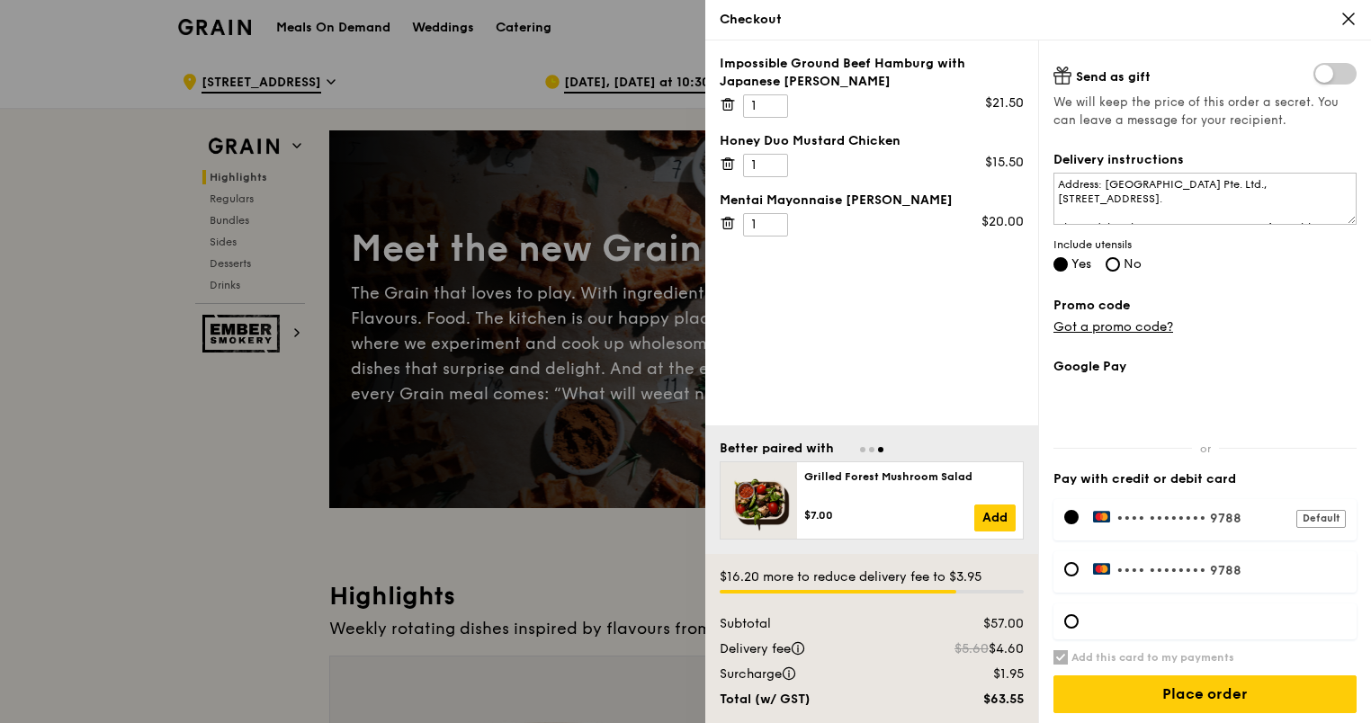
scroll to position [417, 0]
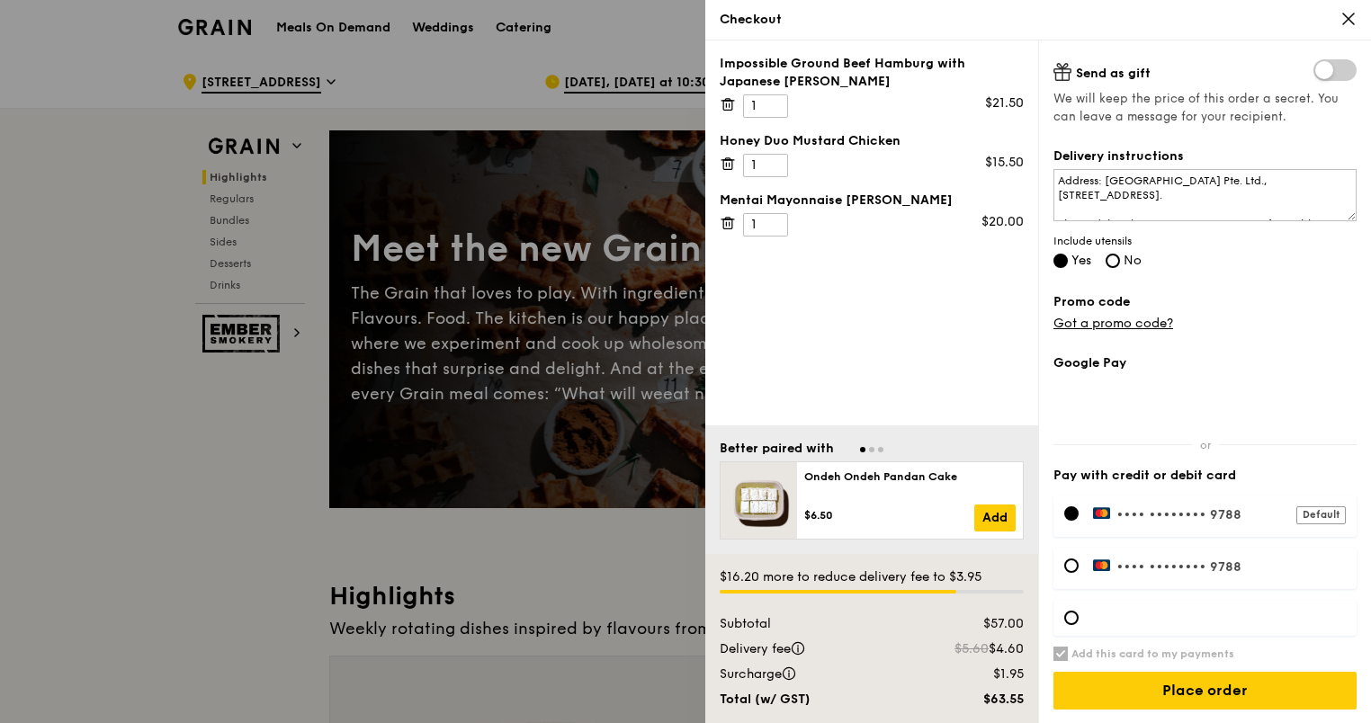
click at [986, 338] on div "Impossible Ground Beef Hamburg with Japanese [PERSON_NAME] 1 $21.50 Honey Duo M…" at bounding box center [871, 232] width 333 height 385
click at [1070, 620] on div at bounding box center [1071, 618] width 14 height 14
click at [1066, 563] on div at bounding box center [1071, 566] width 14 height 14
click at [1075, 619] on div at bounding box center [1071, 618] width 14 height 14
click at [1131, 606] on div at bounding box center [1204, 618] width 303 height 36
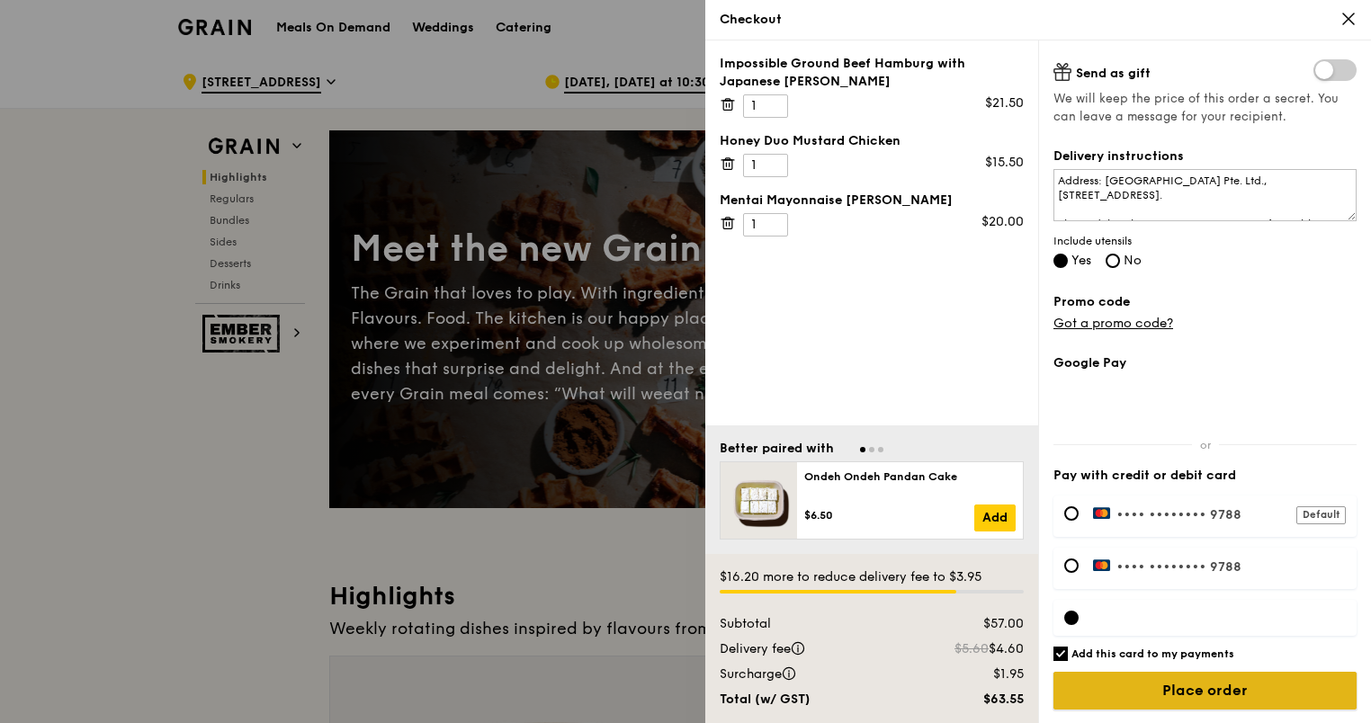
click at [1217, 694] on input "Place order" at bounding box center [1204, 691] width 303 height 38
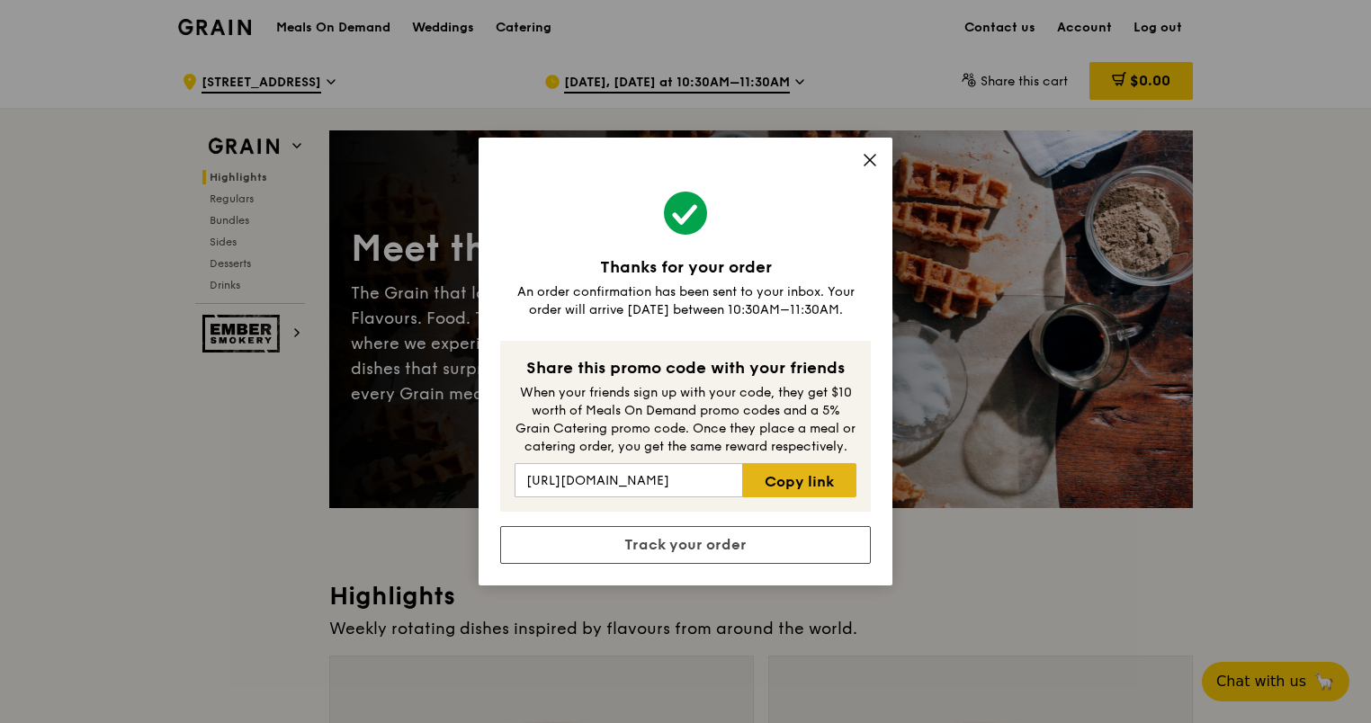
click at [792, 479] on link "Copy link" at bounding box center [799, 480] width 114 height 34
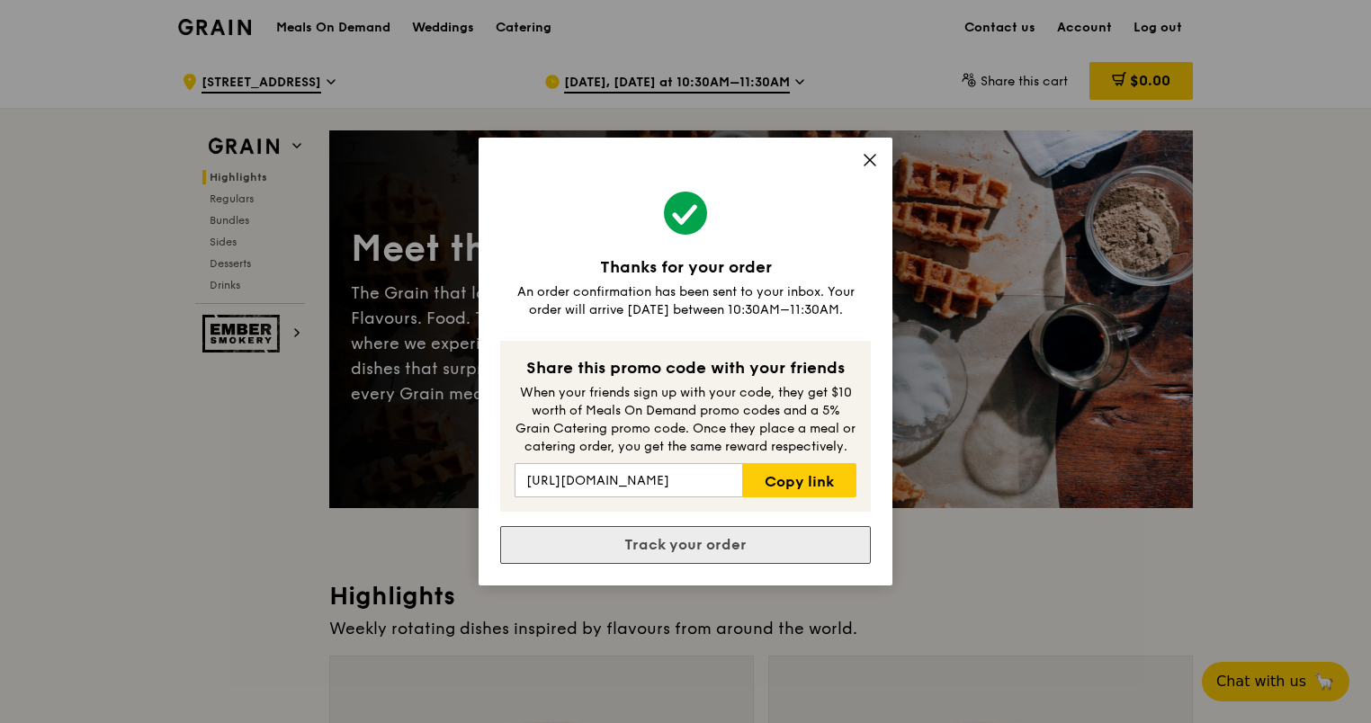
click at [734, 550] on link "Track your order" at bounding box center [685, 545] width 371 height 38
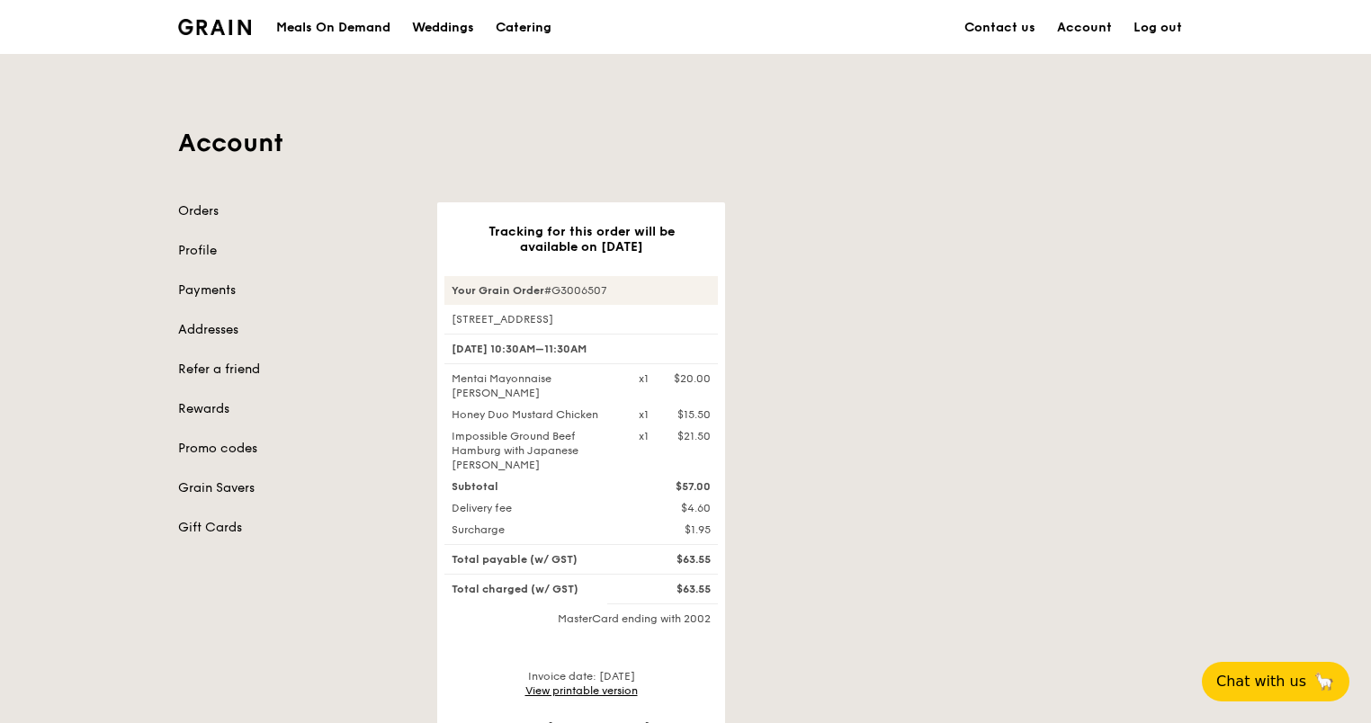
click at [623, 685] on link "View printable version" at bounding box center [581, 691] width 112 height 13
